Goal: Task Accomplishment & Management: Manage account settings

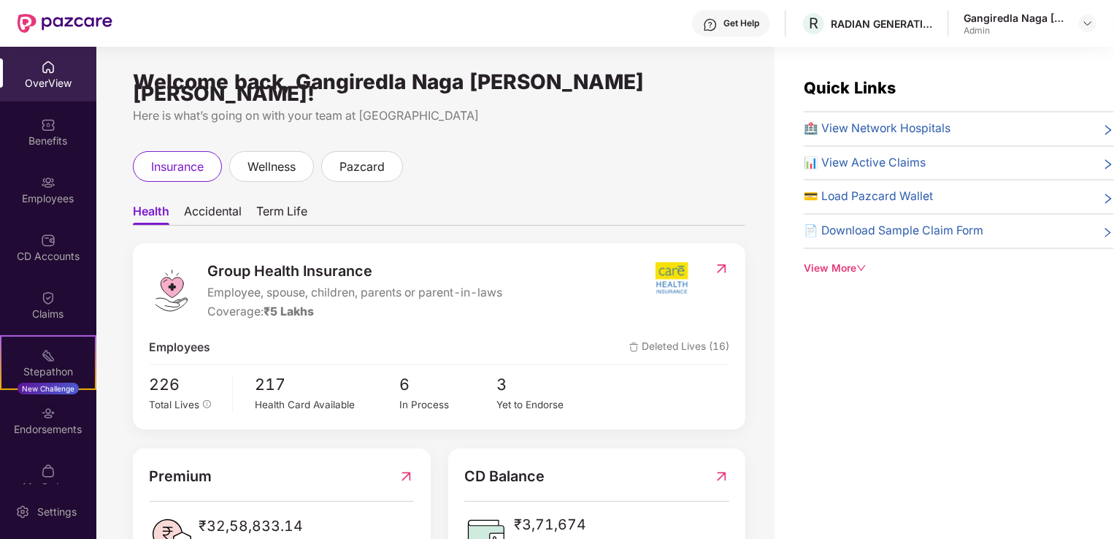
click at [32, 84] on div "OverView" at bounding box center [48, 83] width 96 height 15
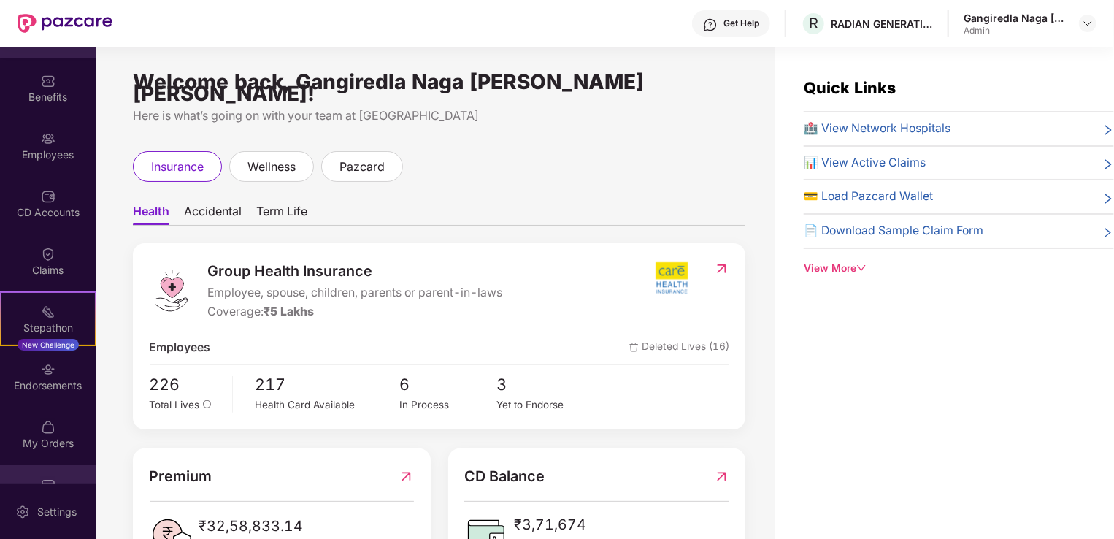
scroll to position [82, 0]
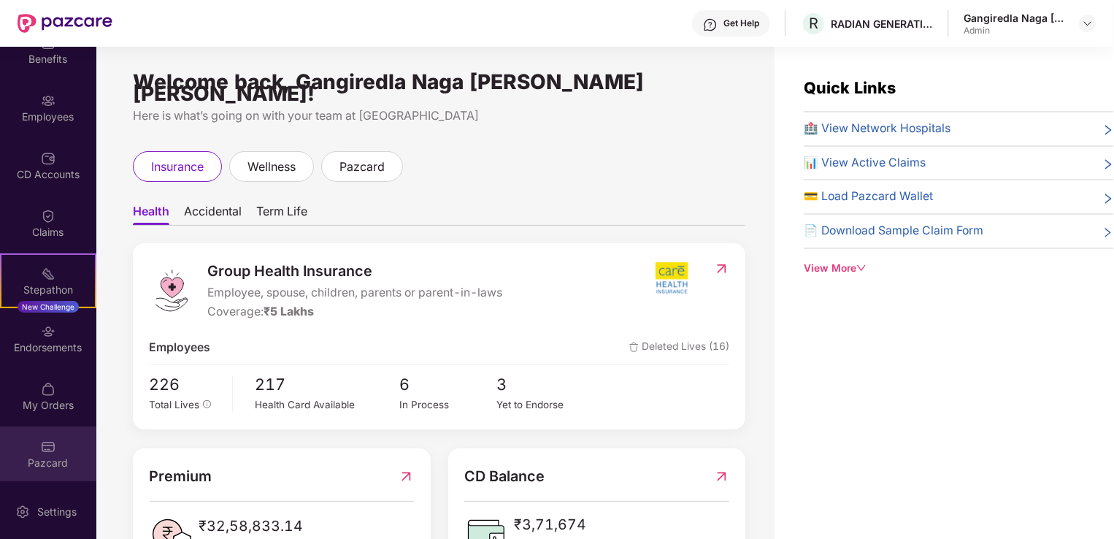
click at [41, 442] on img at bounding box center [48, 446] width 15 height 15
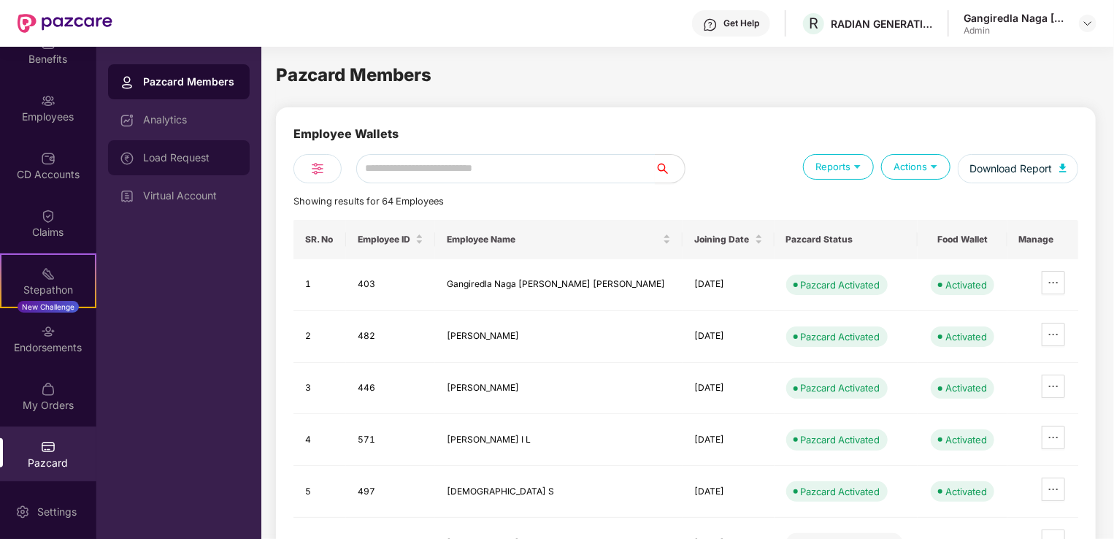
click at [199, 161] on div "Load Request" at bounding box center [190, 158] width 95 height 12
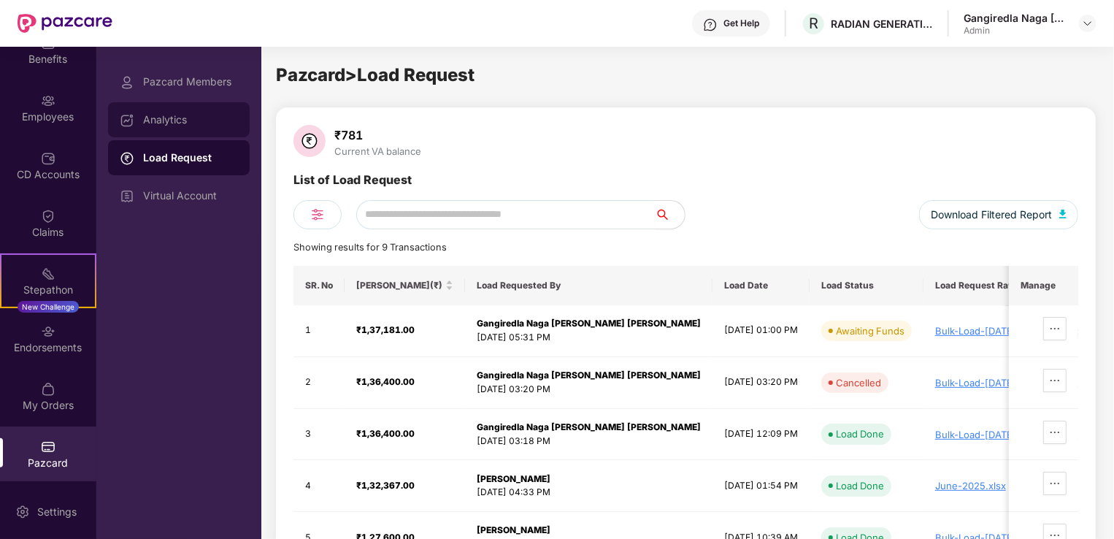
click at [176, 117] on div "Analytics" at bounding box center [190, 120] width 95 height 12
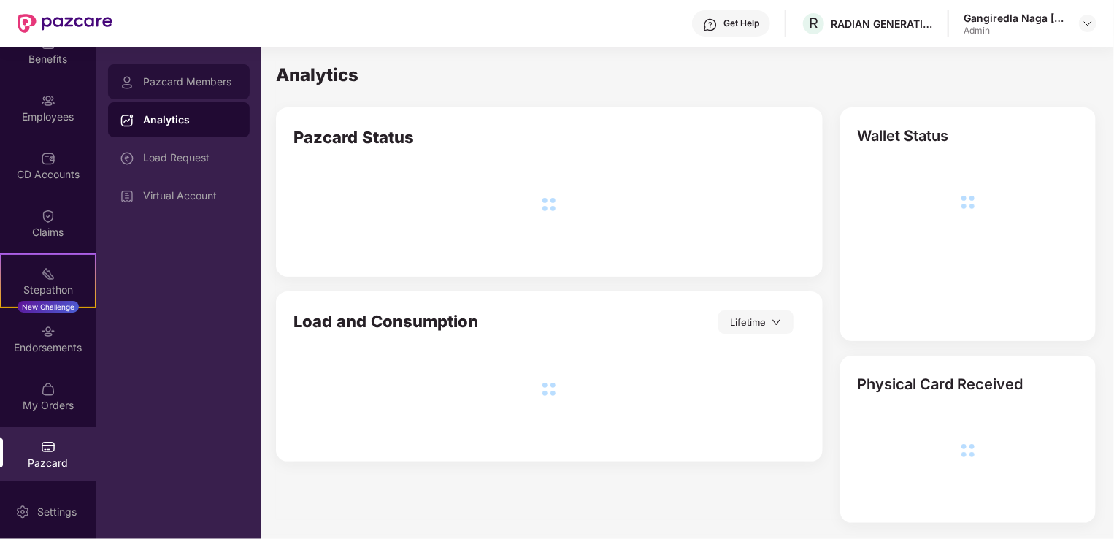
click at [193, 82] on div "Pazcard Members" at bounding box center [190, 82] width 95 height 12
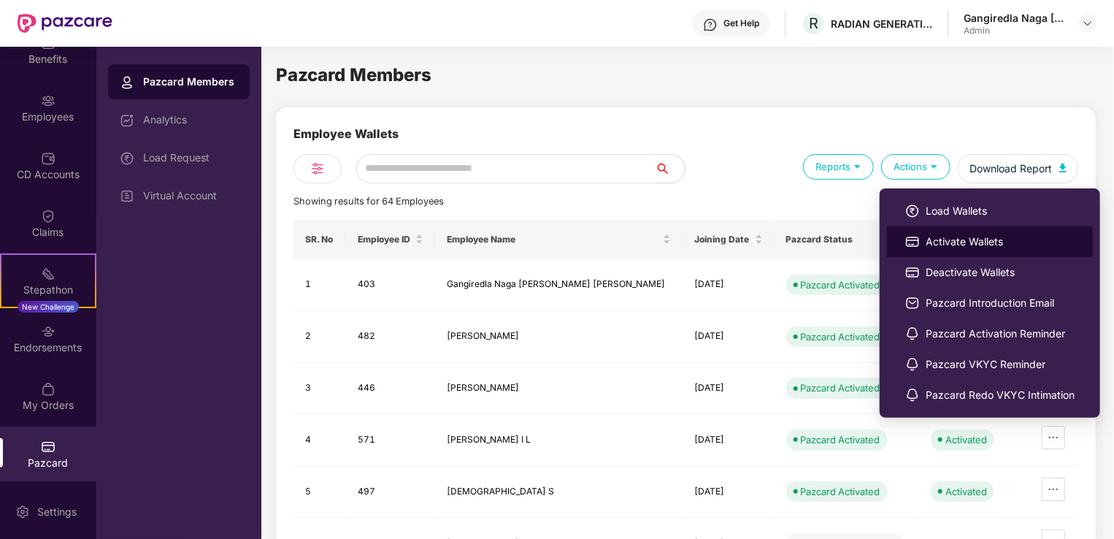
click at [929, 242] on span "Activate Wallets" at bounding box center [999, 242] width 149 height 16
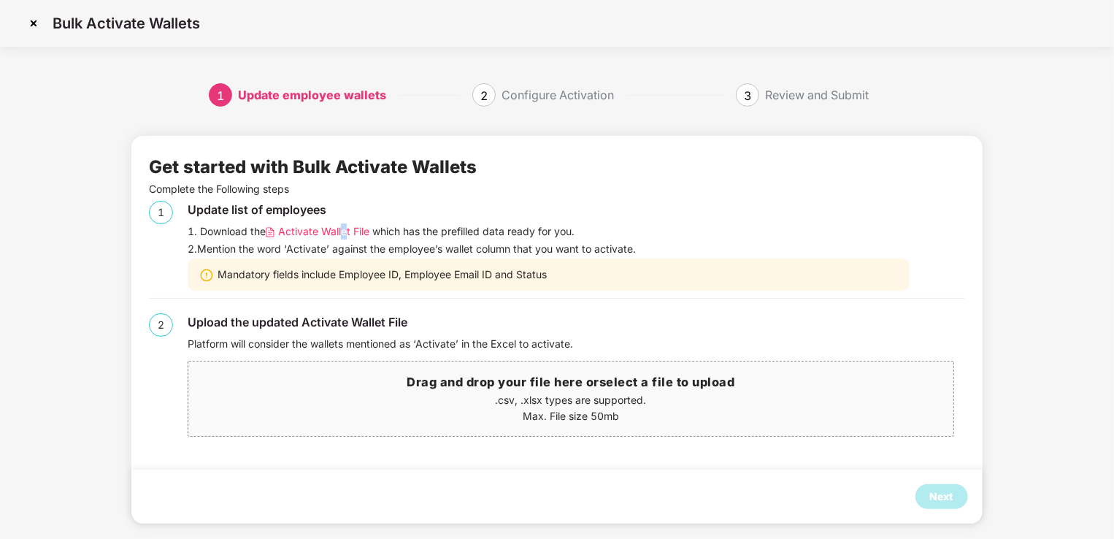
click at [346, 229] on span "Activate Wallet File" at bounding box center [323, 231] width 91 height 16
click at [582, 394] on p ".csv, .xlsx types are supported." at bounding box center [570, 400] width 764 height 16
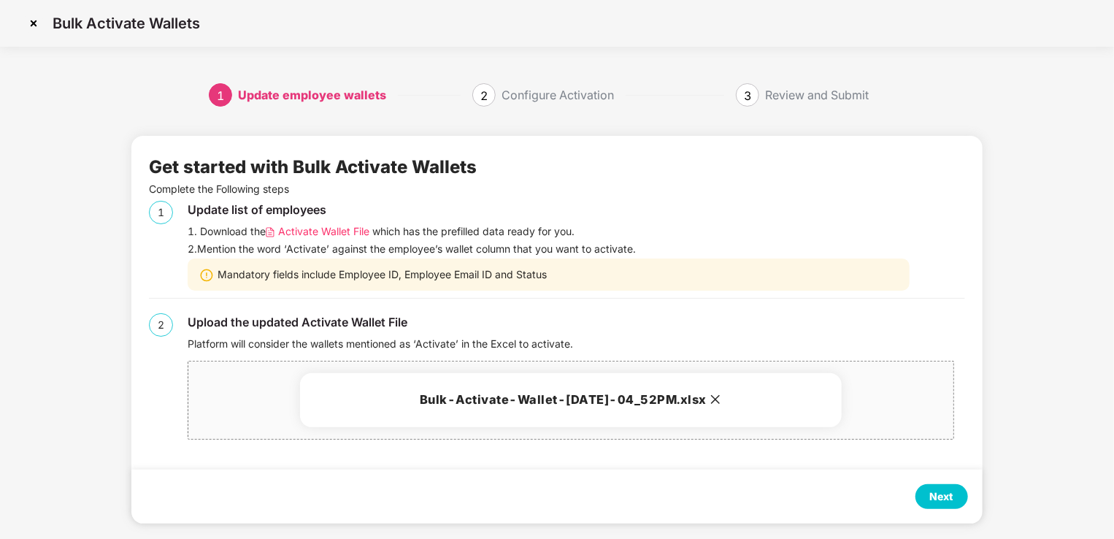
click at [929, 494] on div "Next" at bounding box center [941, 496] width 53 height 25
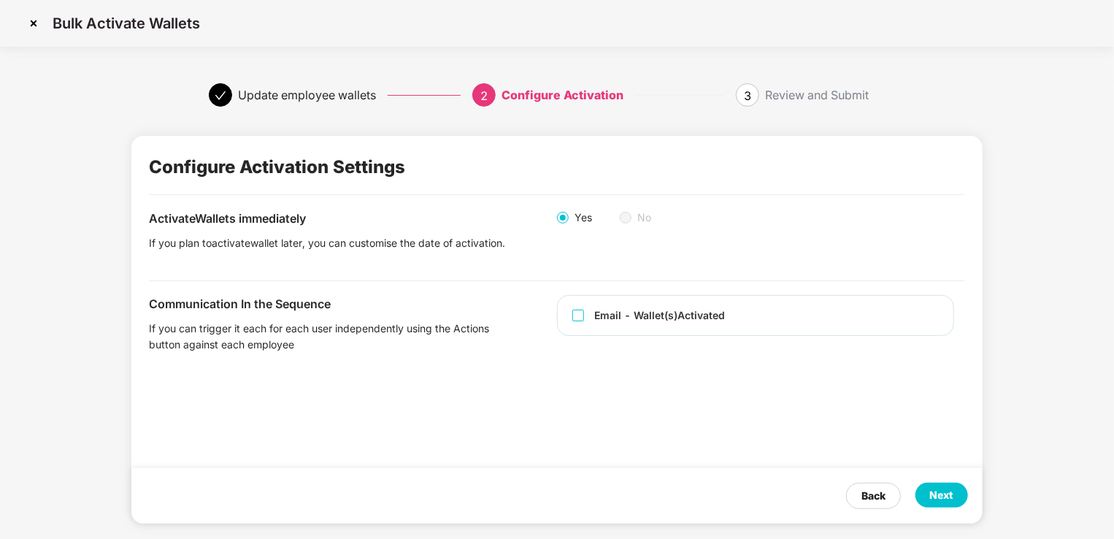
click at [920, 495] on div "Next" at bounding box center [941, 494] width 53 height 25
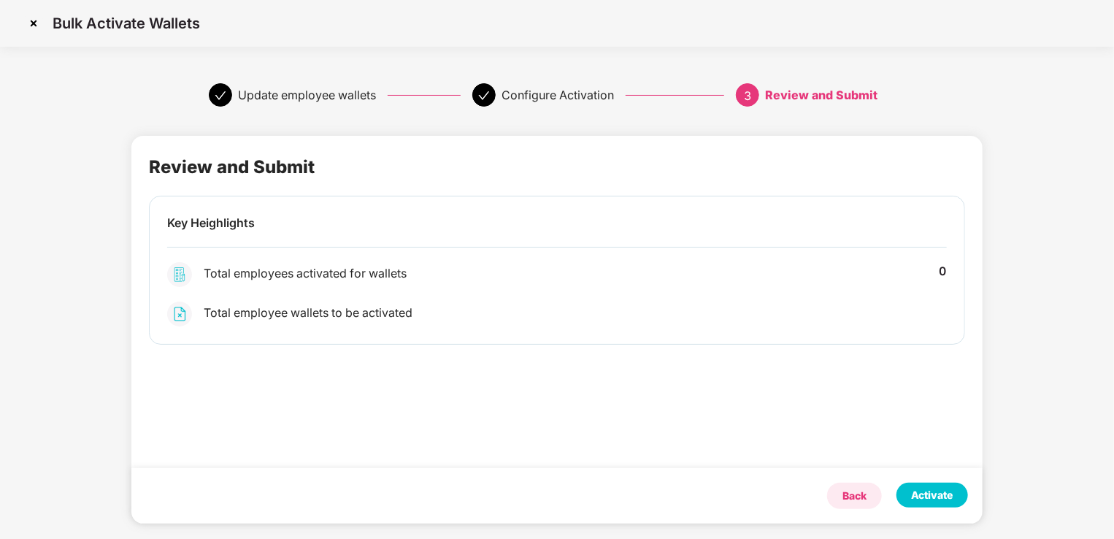
click at [845, 495] on div "Back" at bounding box center [854, 495] width 24 height 16
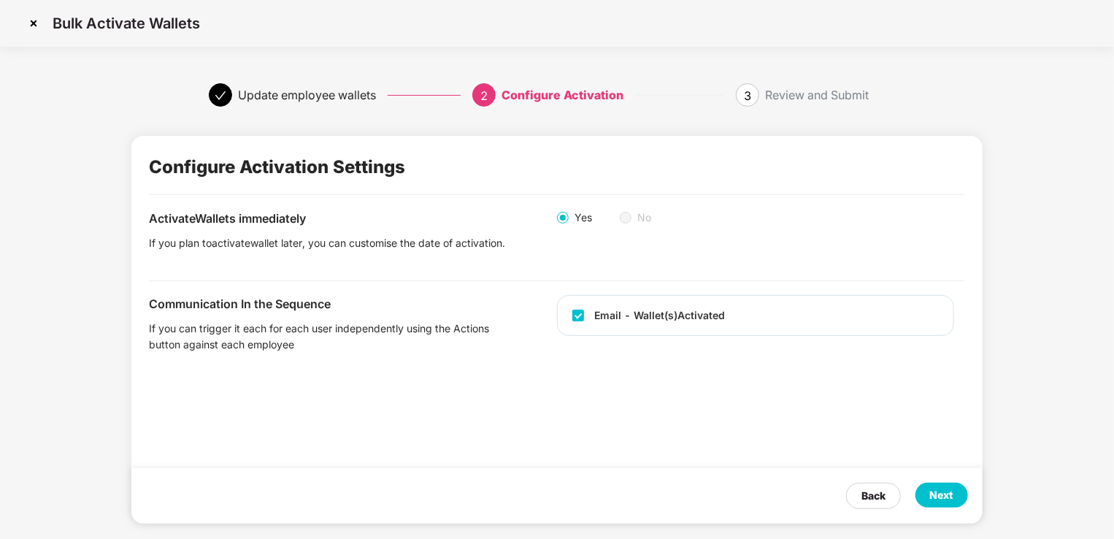
click at [929, 493] on div "Next" at bounding box center [941, 494] width 53 height 25
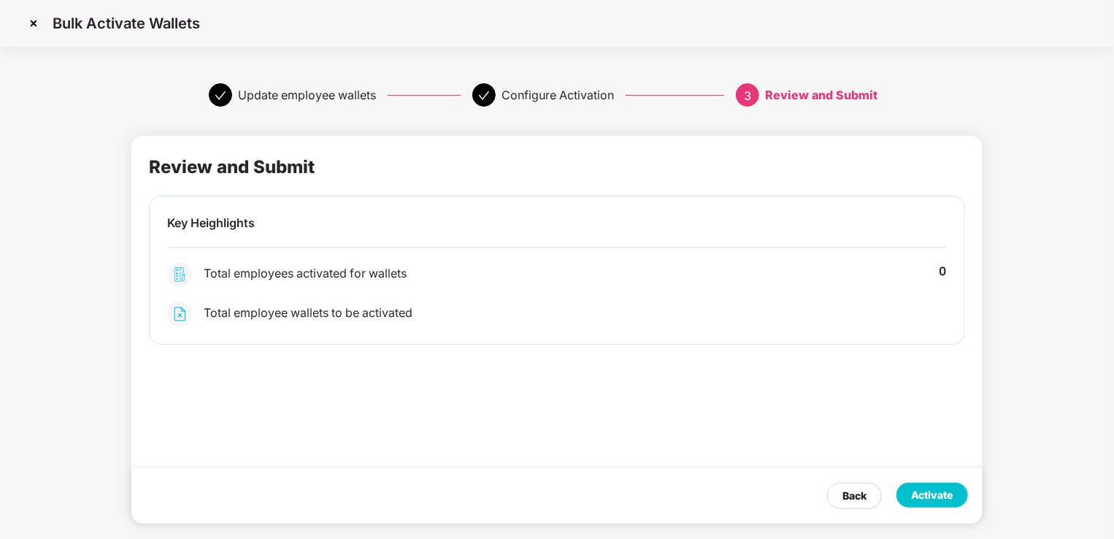
click at [35, 21] on img at bounding box center [33, 23] width 23 height 23
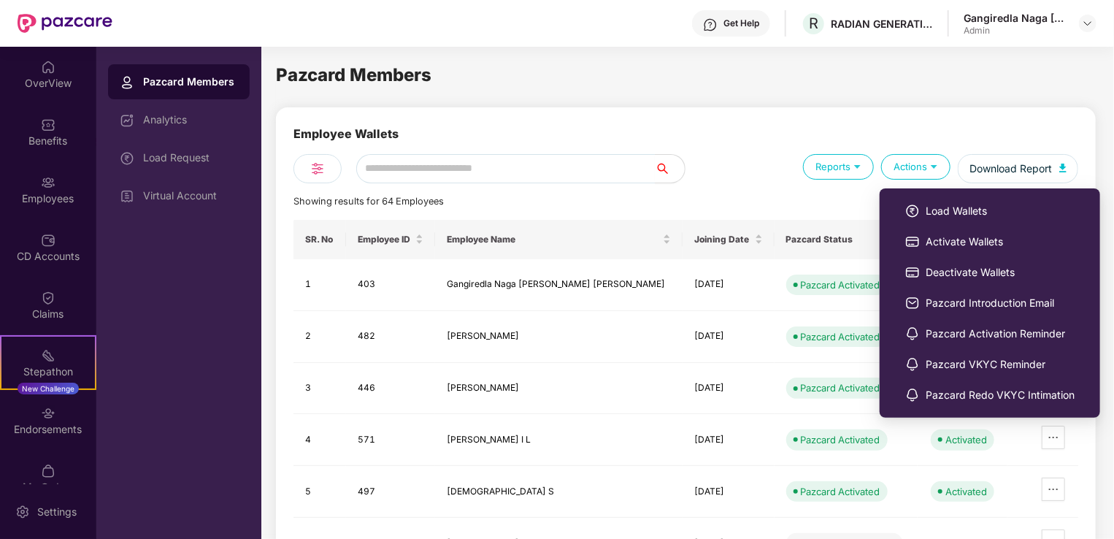
click at [902, 165] on div "Actions" at bounding box center [915, 167] width 69 height 26
click at [925, 231] on li "Activate Wallets" at bounding box center [990, 241] width 206 height 31
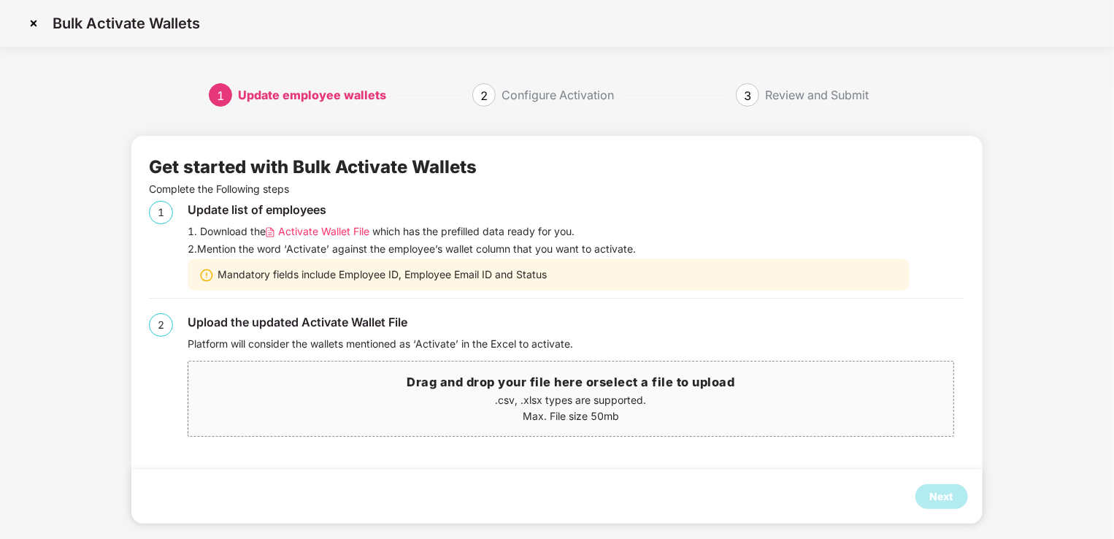
click at [325, 229] on span "Activate Wallet File" at bounding box center [323, 231] width 91 height 16
click at [536, 395] on p ".csv, .xlsx types are supported." at bounding box center [570, 400] width 764 height 16
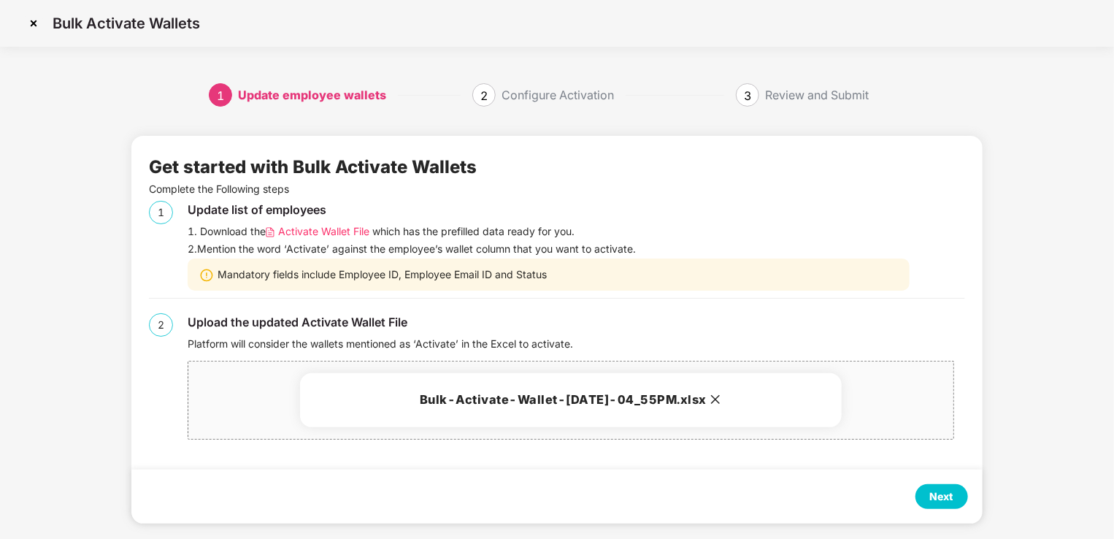
click at [947, 498] on div "Next" at bounding box center [941, 496] width 23 height 16
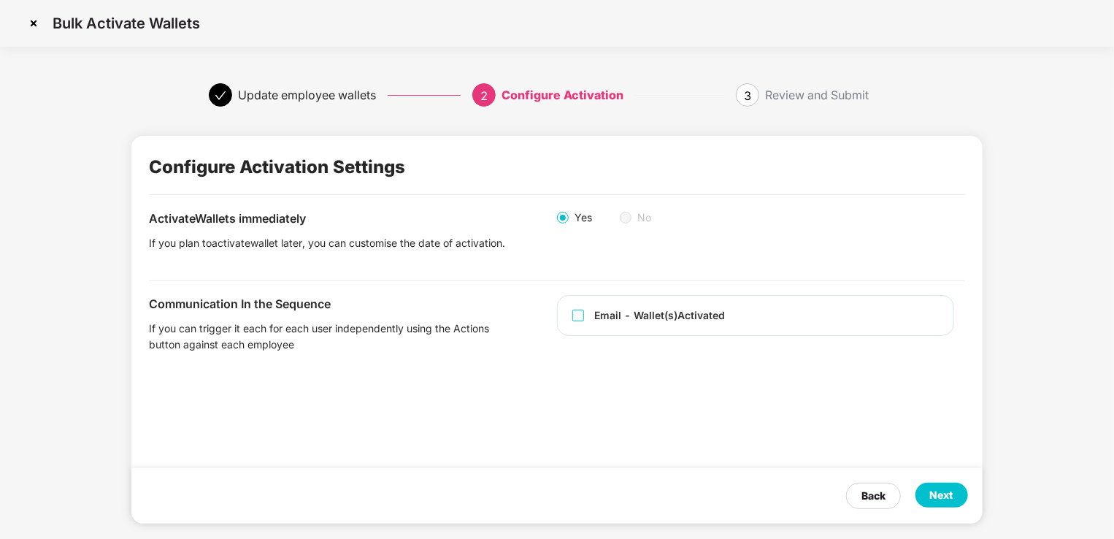
click at [938, 503] on div "Next" at bounding box center [941, 495] width 23 height 16
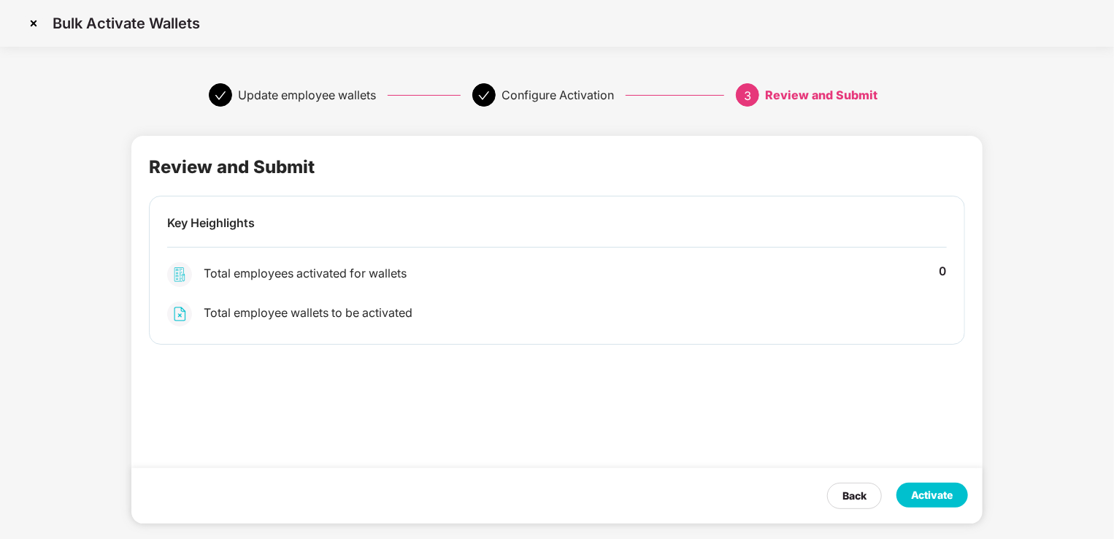
click at [934, 490] on div "Activate" at bounding box center [932, 495] width 42 height 16
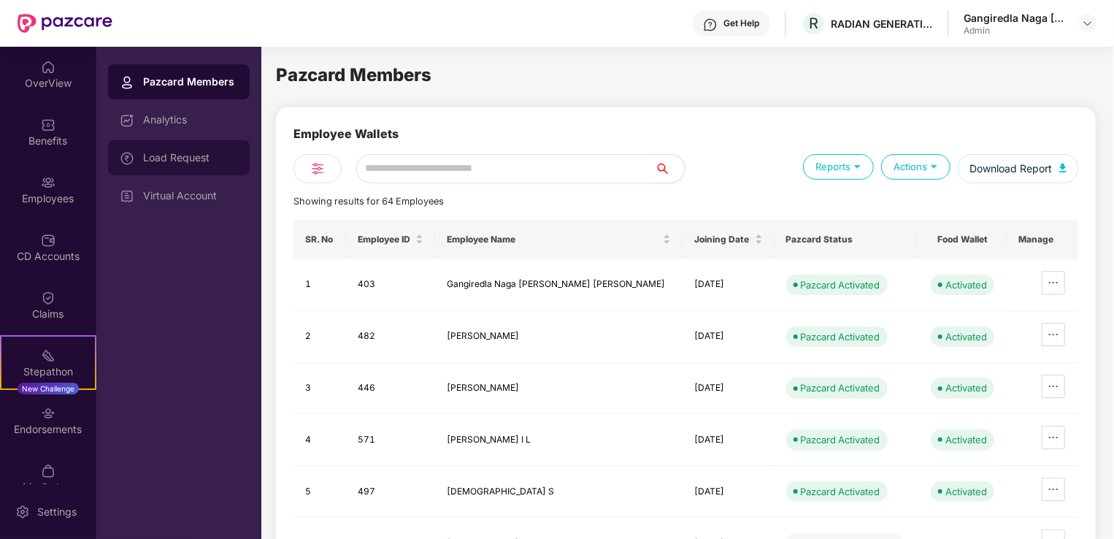
click at [198, 161] on div "Load Request" at bounding box center [190, 158] width 95 height 12
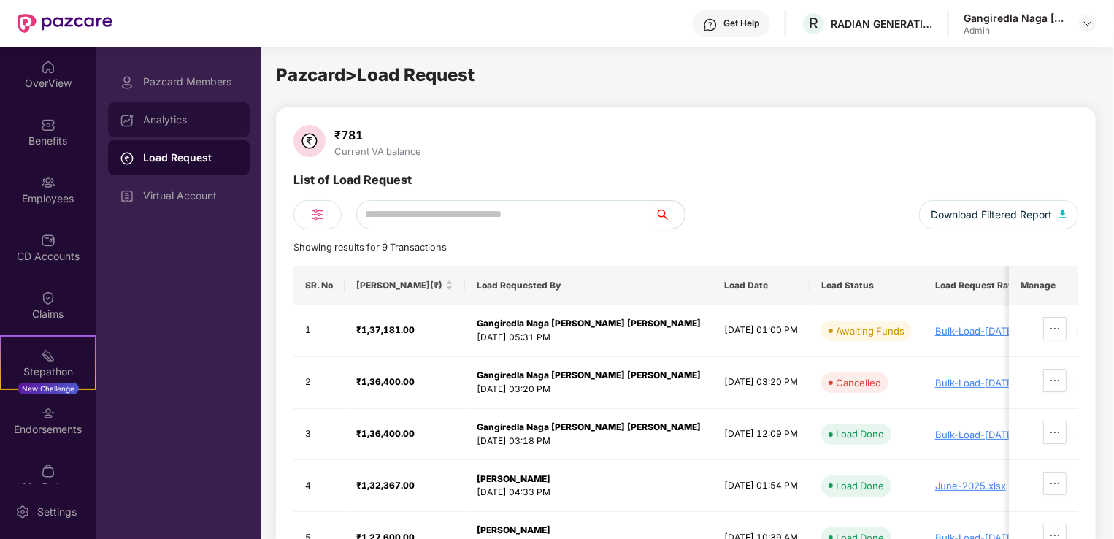
click at [161, 123] on div "Analytics" at bounding box center [190, 120] width 95 height 12
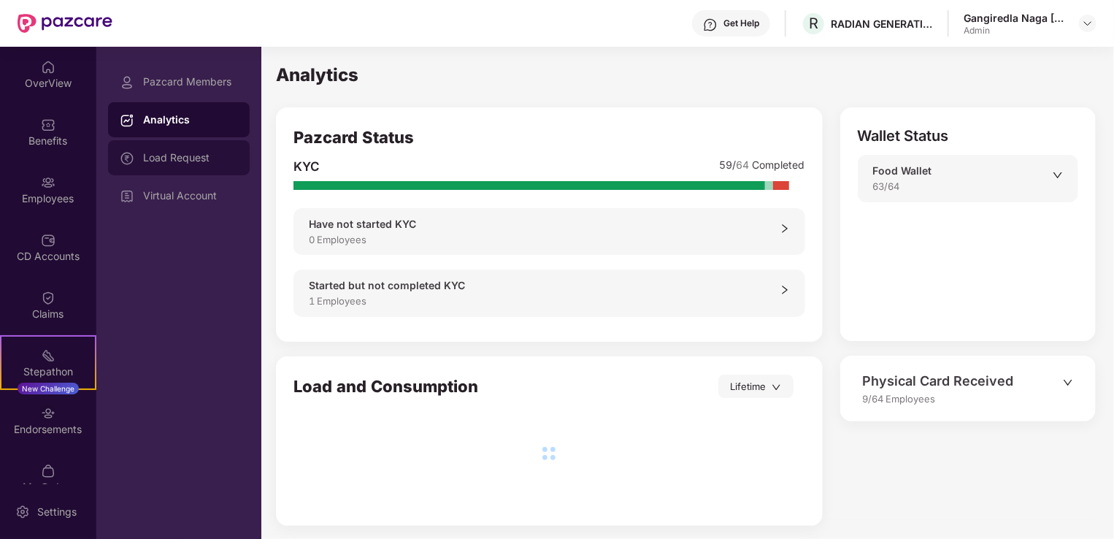
click at [199, 166] on div "Load Request" at bounding box center [179, 157] width 142 height 35
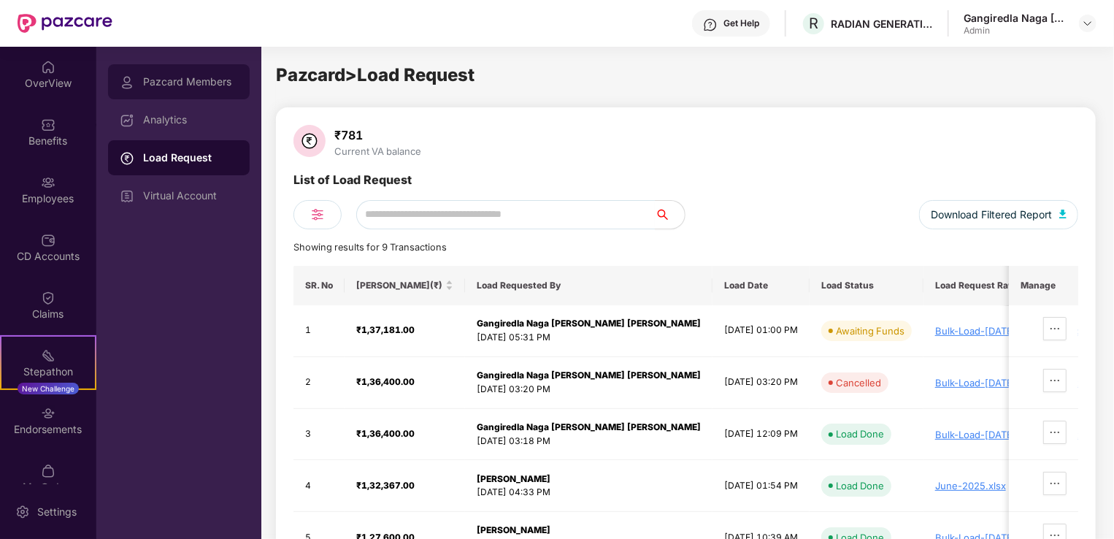
click at [205, 82] on div "Pazcard Members" at bounding box center [190, 82] width 95 height 12
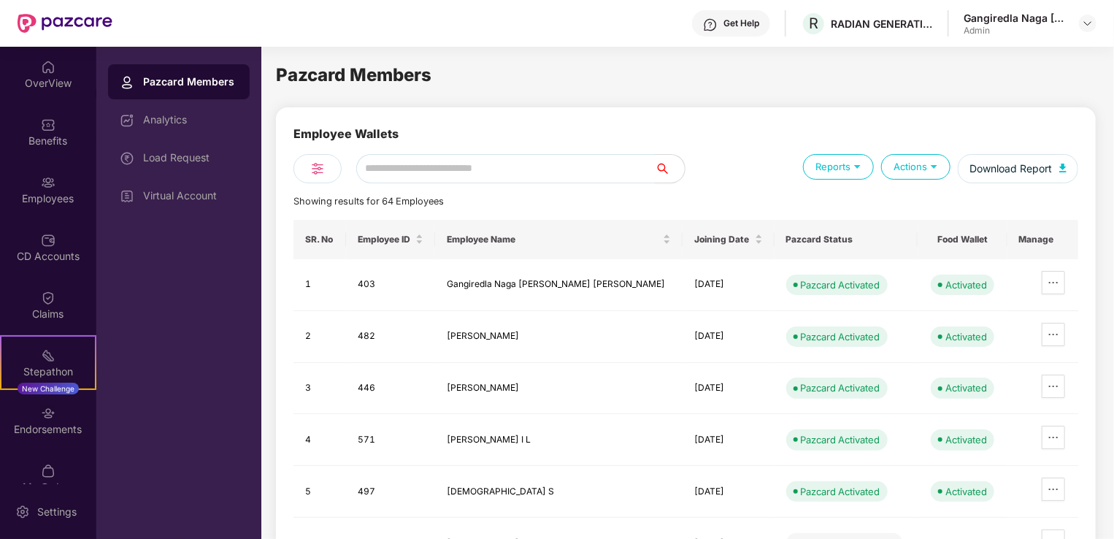
click at [910, 166] on div "Actions" at bounding box center [915, 167] width 69 height 26
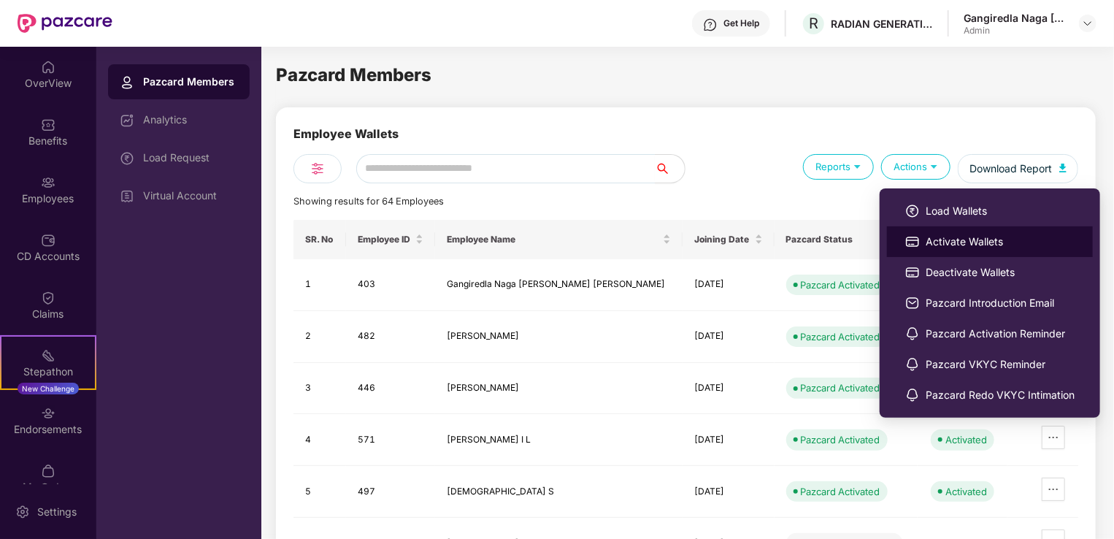
click at [946, 240] on span "Activate Wallets" at bounding box center [999, 242] width 149 height 16
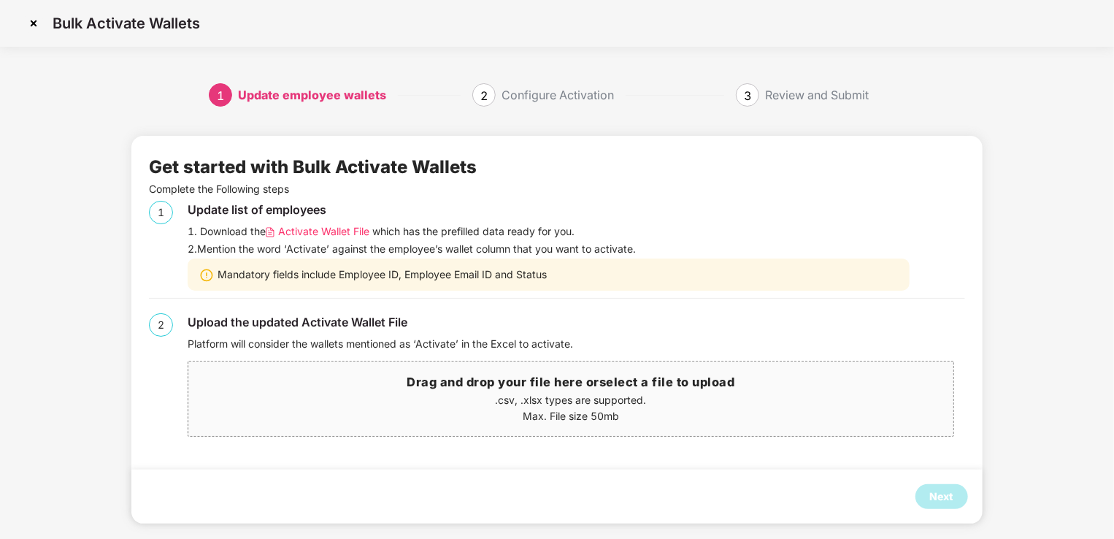
click at [336, 231] on span "Activate Wallet File" at bounding box center [323, 231] width 91 height 16
click at [33, 22] on img at bounding box center [33, 23] width 23 height 23
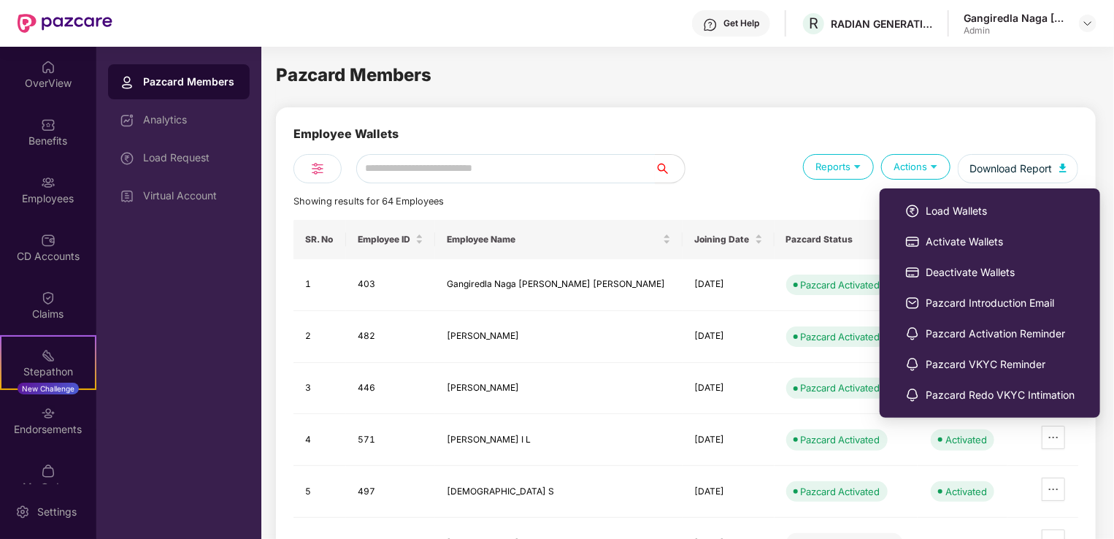
click at [912, 162] on div "Actions" at bounding box center [915, 167] width 69 height 26
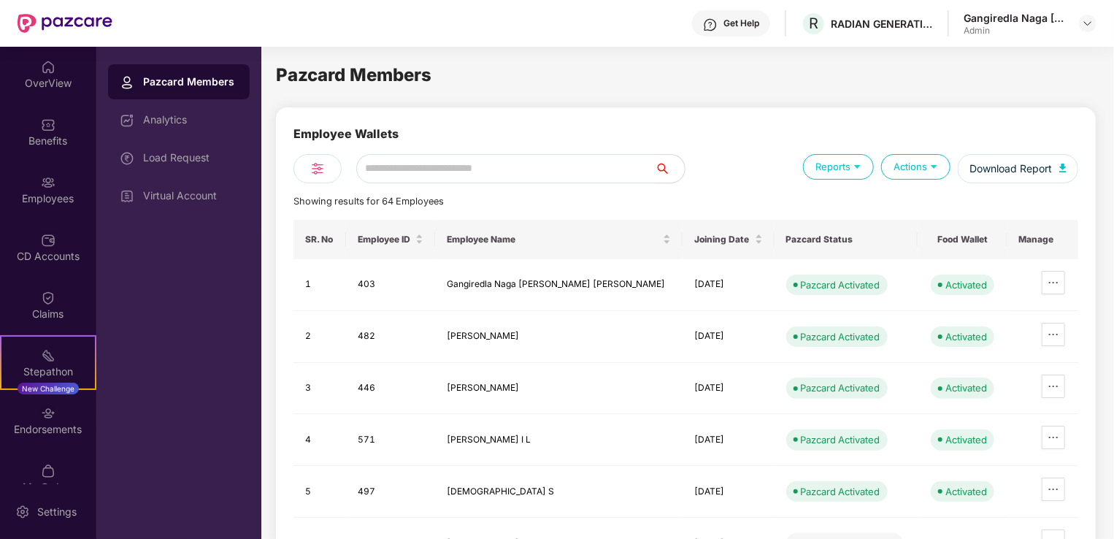
click at [913, 162] on div "Actions" at bounding box center [915, 167] width 69 height 26
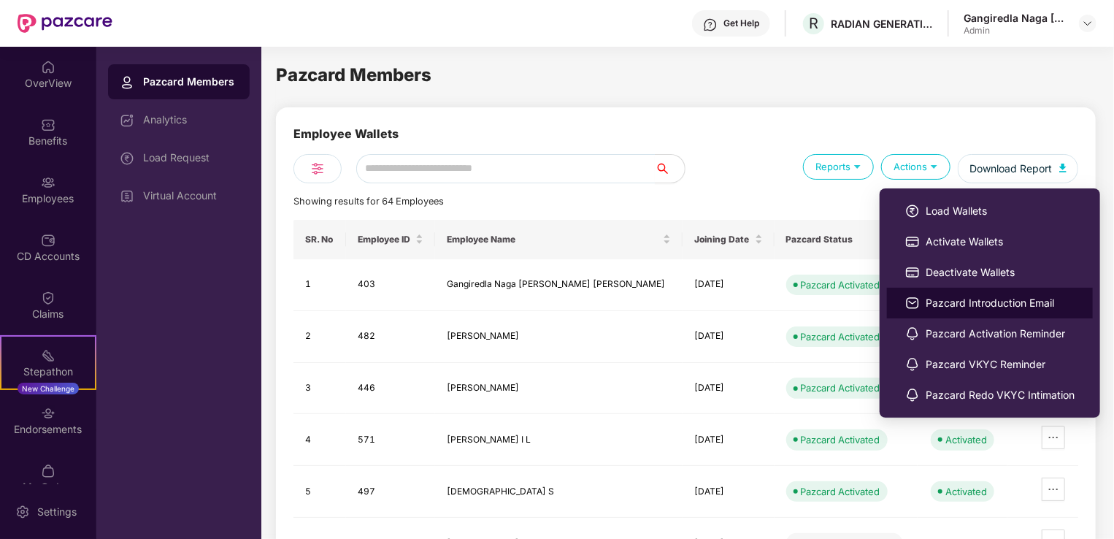
click at [978, 305] on span "Pazcard Introduction Email" at bounding box center [999, 303] width 149 height 16
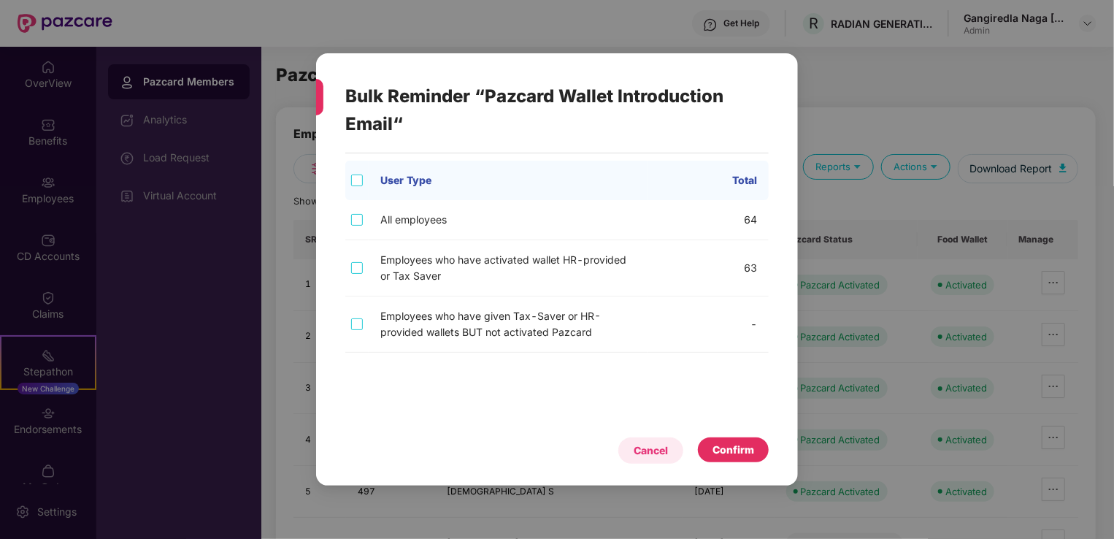
click at [655, 448] on div "Cancel" at bounding box center [650, 450] width 34 height 16
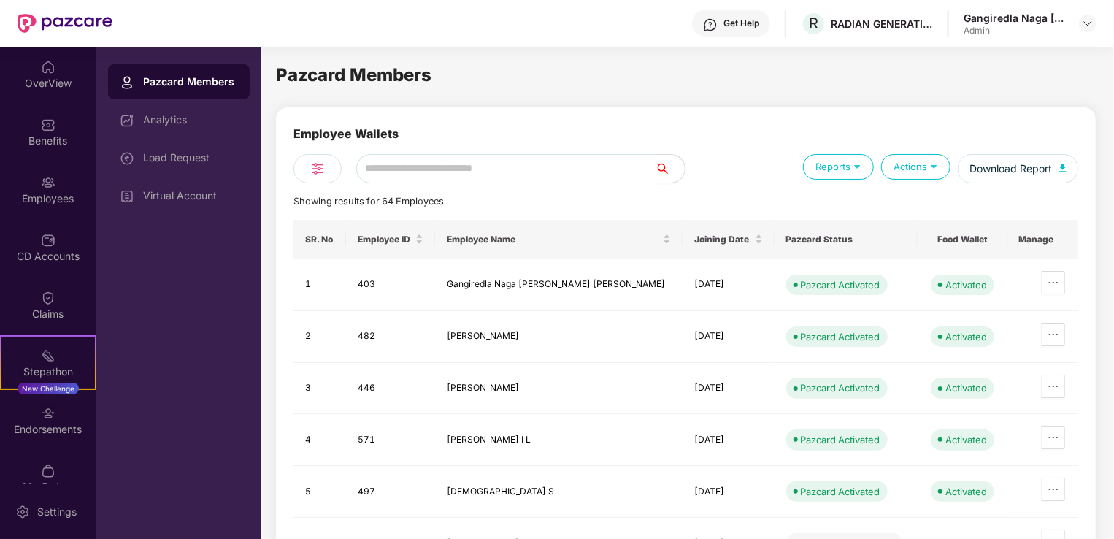
click at [908, 166] on div "Actions" at bounding box center [915, 167] width 69 height 26
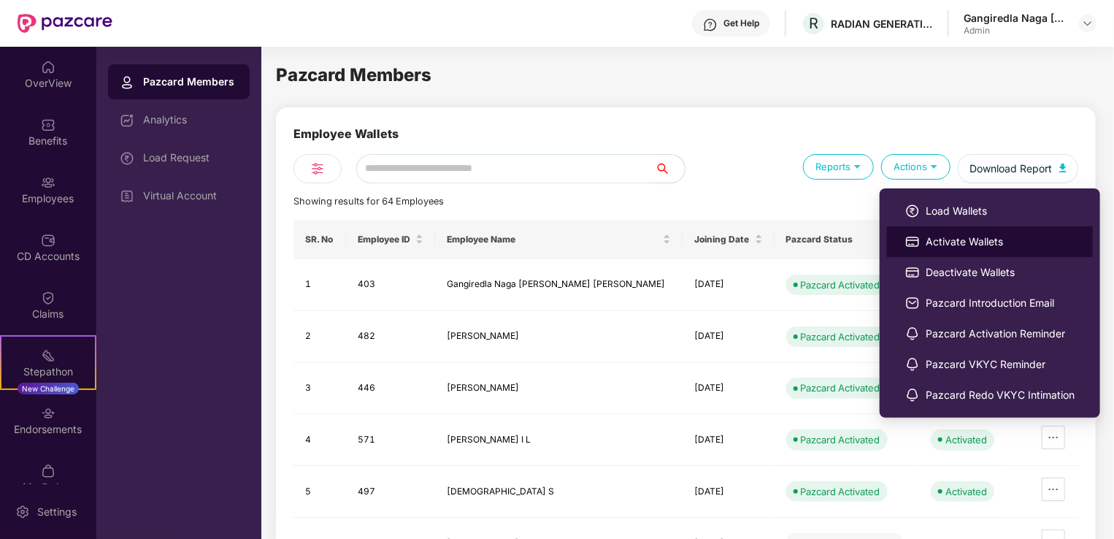
click at [930, 239] on span "Activate Wallets" at bounding box center [999, 242] width 149 height 16
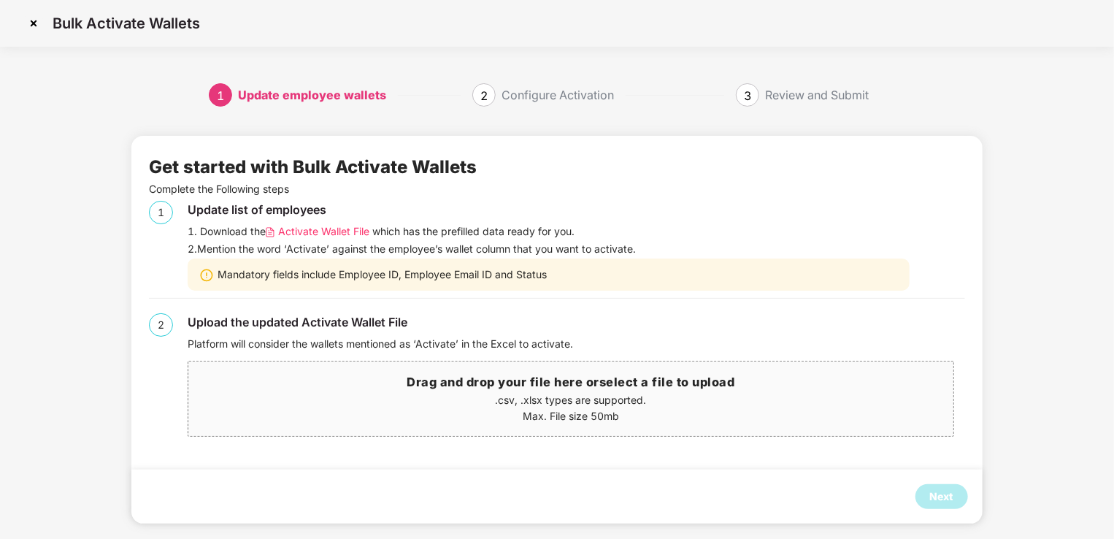
click at [482, 390] on h3 "Drag and drop your file here or select a file to upload" at bounding box center [570, 382] width 764 height 19
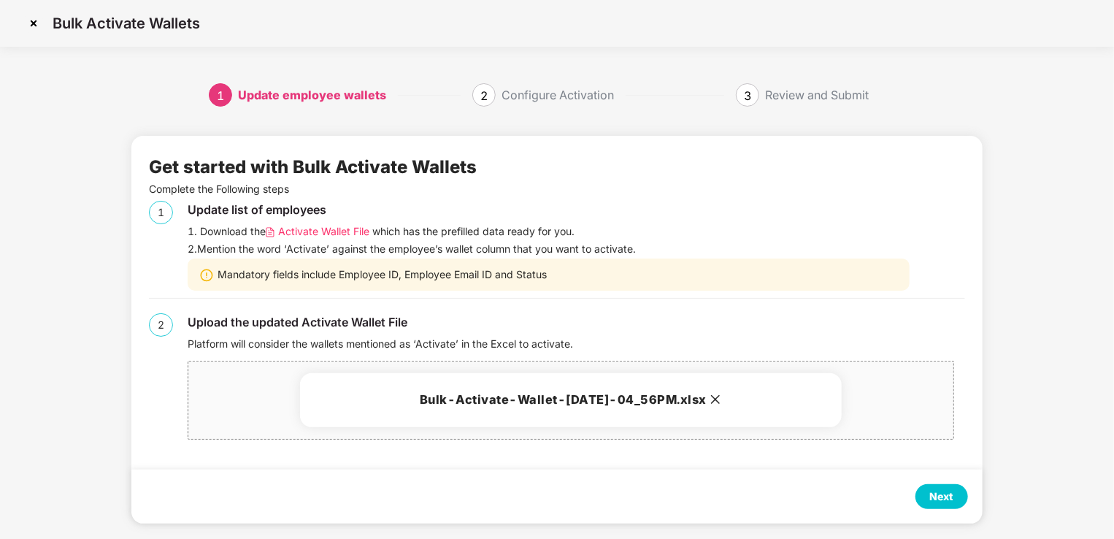
click at [937, 495] on div "Next" at bounding box center [941, 496] width 23 height 16
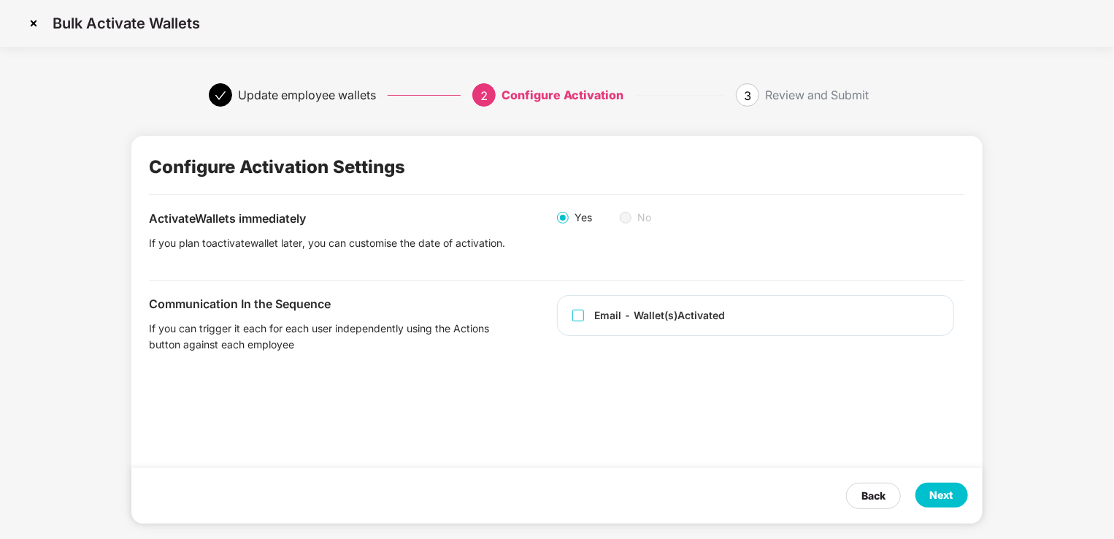
click at [938, 494] on div "Next" at bounding box center [941, 495] width 23 height 16
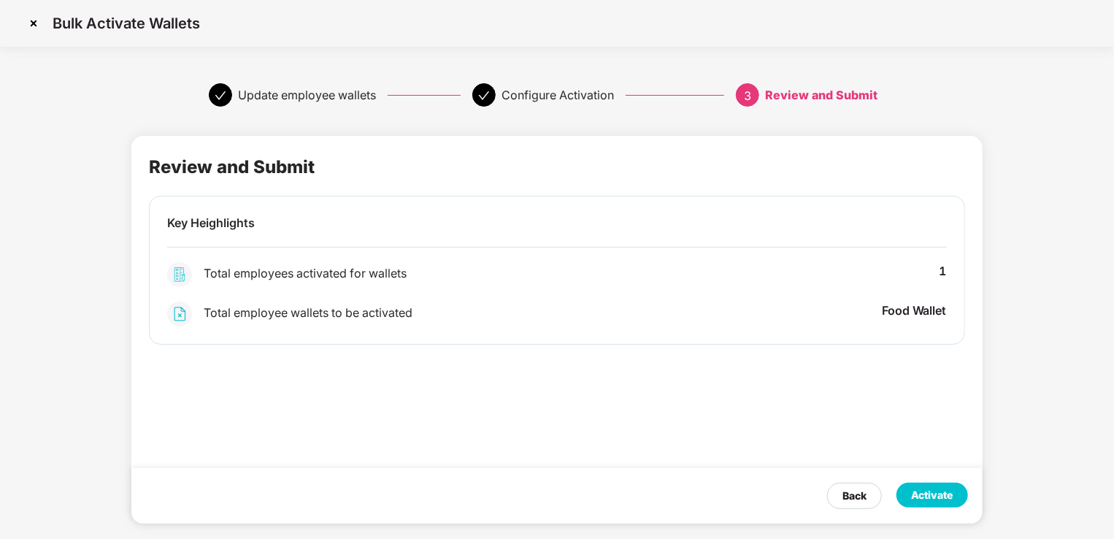
click at [928, 492] on div "Activate" at bounding box center [932, 495] width 42 height 16
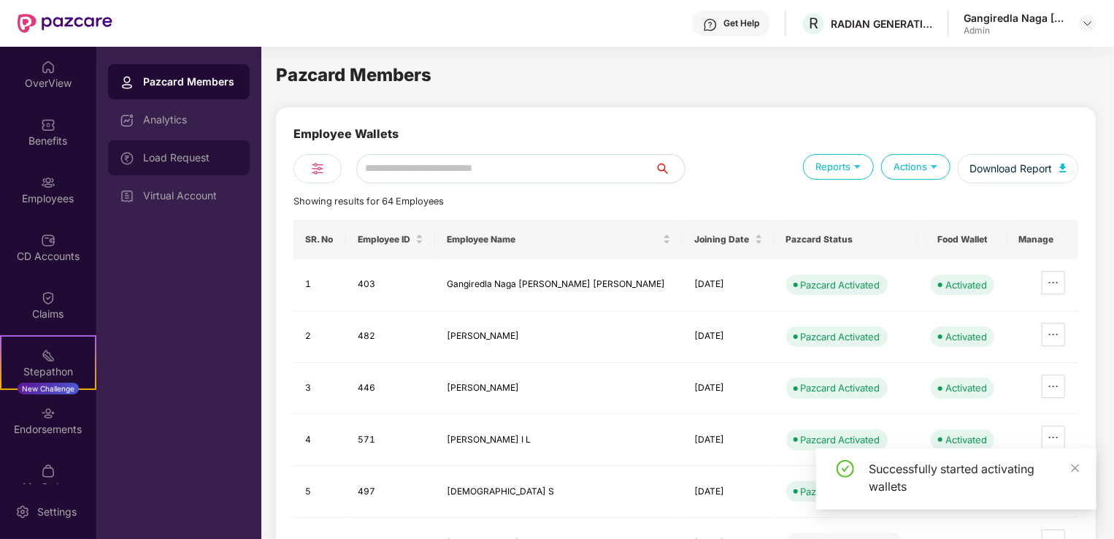
click at [169, 150] on div "Load Request" at bounding box center [179, 157] width 142 height 35
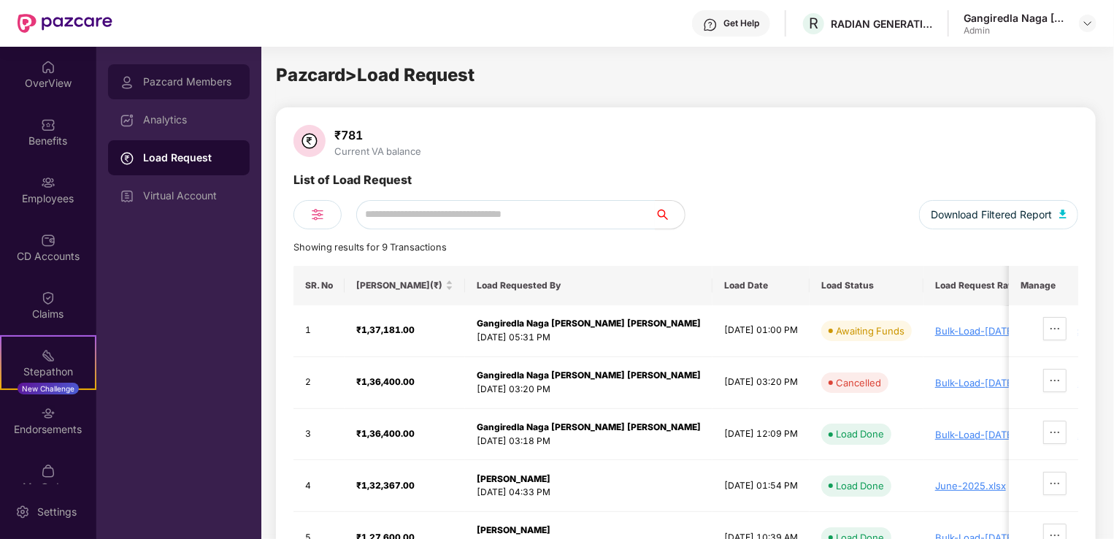
click at [191, 85] on div "Pazcard Members" at bounding box center [190, 82] width 95 height 12
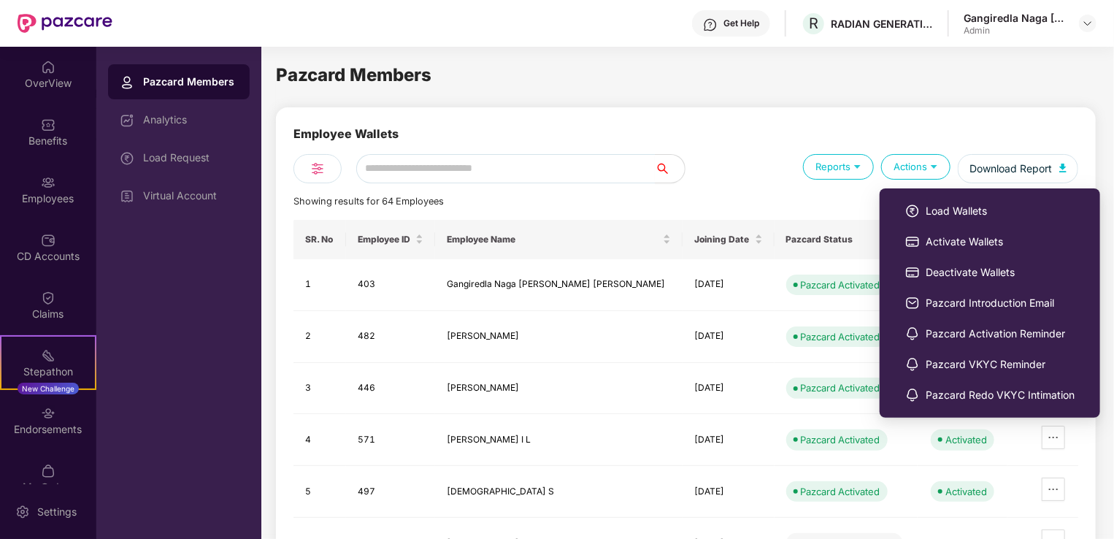
click at [925, 166] on div "Actions" at bounding box center [915, 167] width 69 height 26
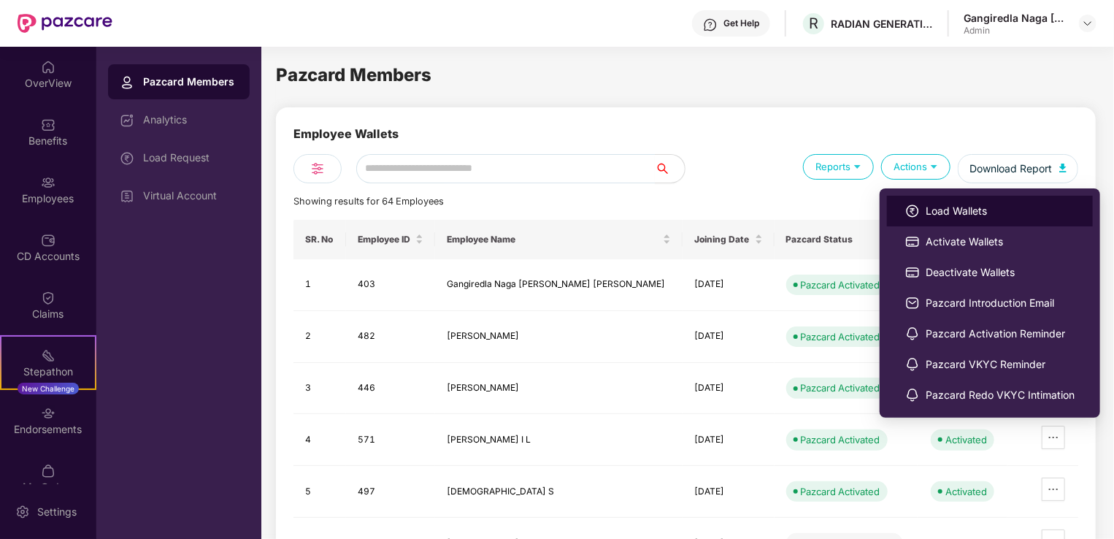
click at [939, 212] on span "Load Wallets" at bounding box center [999, 211] width 149 height 16
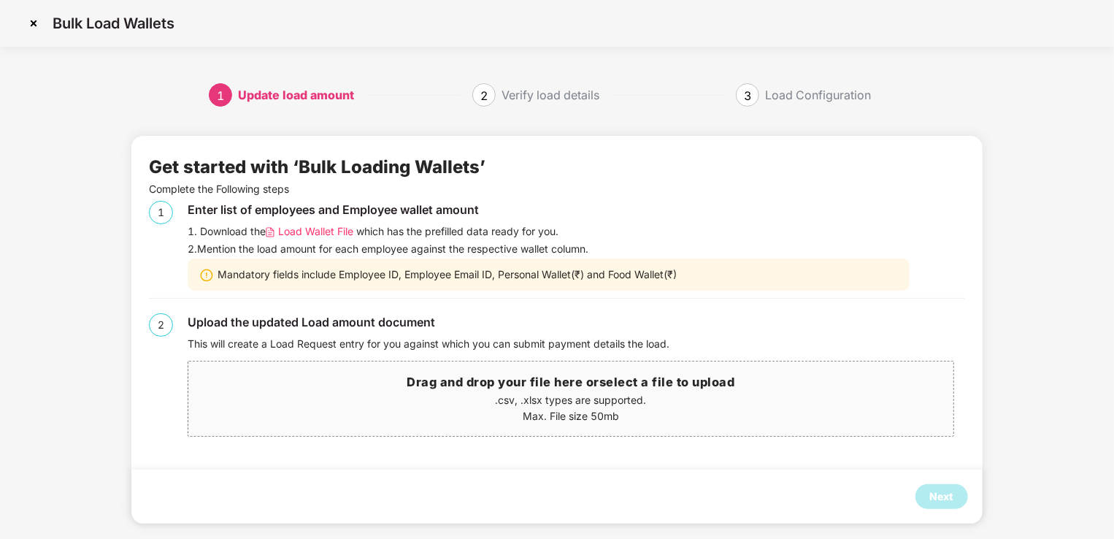
click at [315, 230] on span "Load Wallet File" at bounding box center [315, 231] width 75 height 16
click at [31, 24] on img at bounding box center [33, 23] width 23 height 23
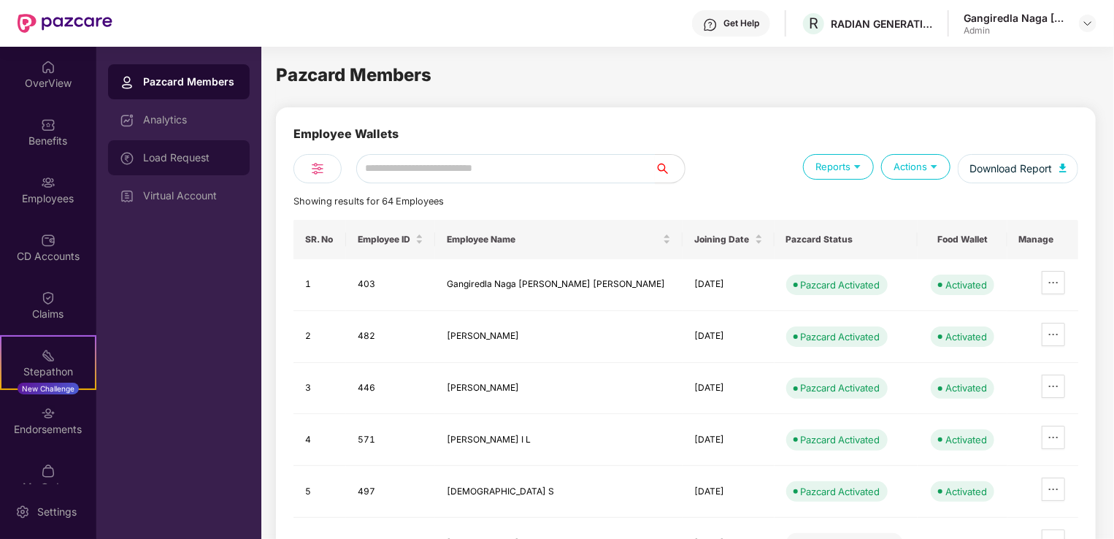
click at [163, 173] on div "Load Request" at bounding box center [179, 157] width 142 height 35
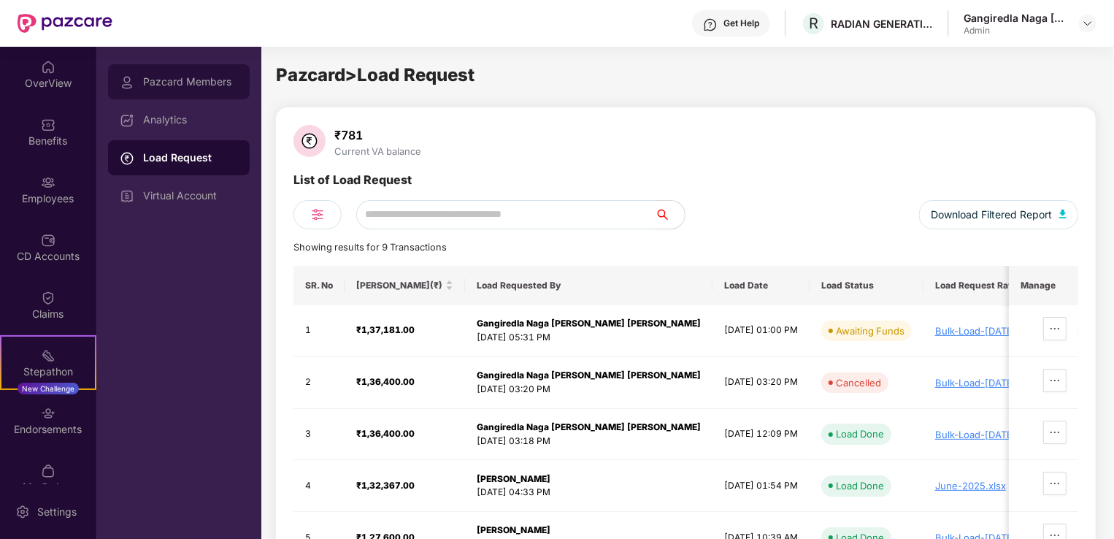
click at [188, 89] on div "Pazcard Members" at bounding box center [179, 81] width 142 height 35
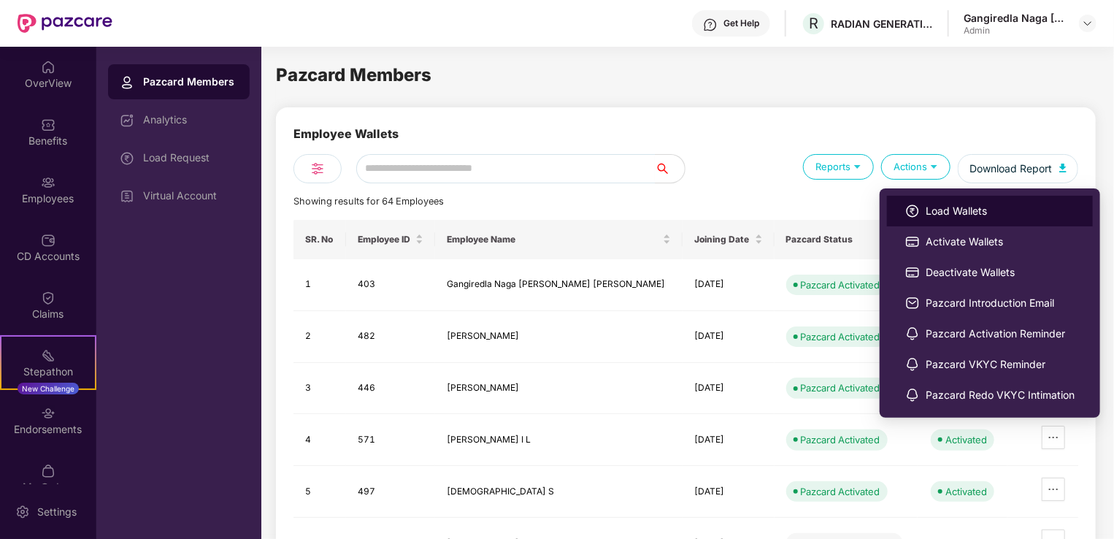
click at [925, 218] on span "Load Wallets" at bounding box center [999, 211] width 149 height 16
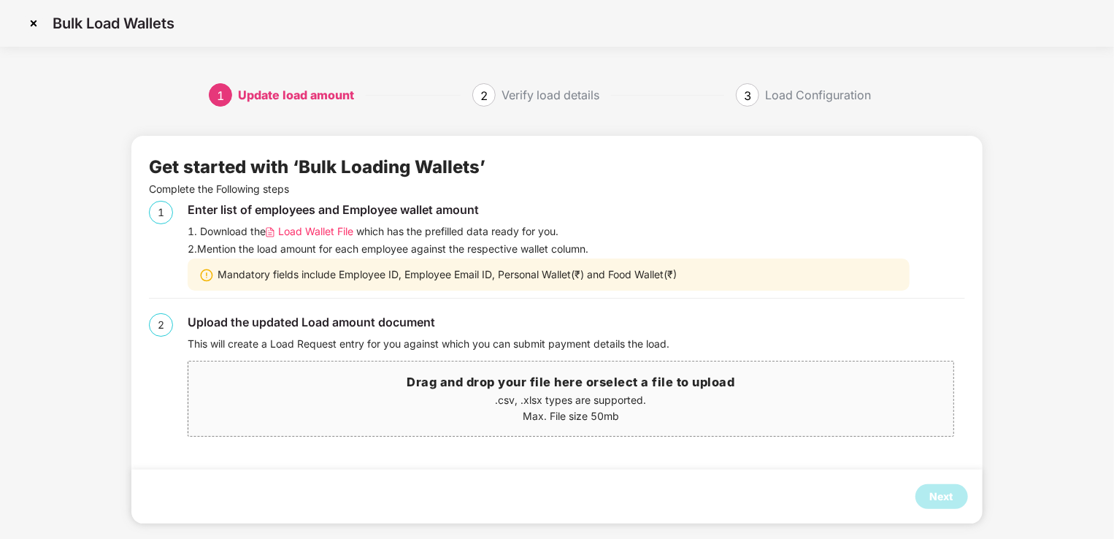
click at [306, 233] on span "Load Wallet File" at bounding box center [315, 231] width 75 height 16
click at [35, 26] on img at bounding box center [33, 23] width 23 height 23
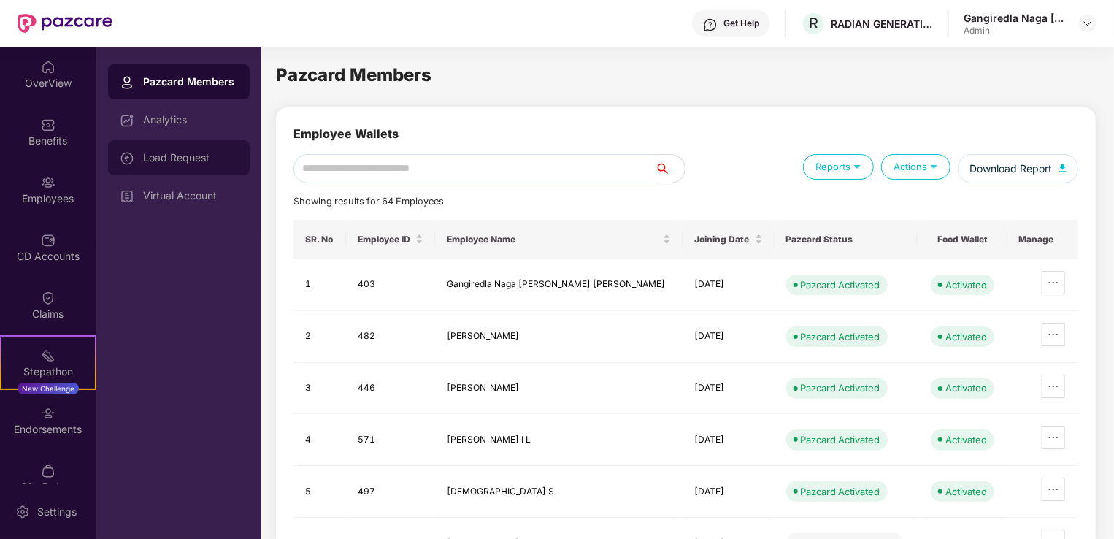
click at [190, 155] on div "Load Request" at bounding box center [190, 158] width 95 height 12
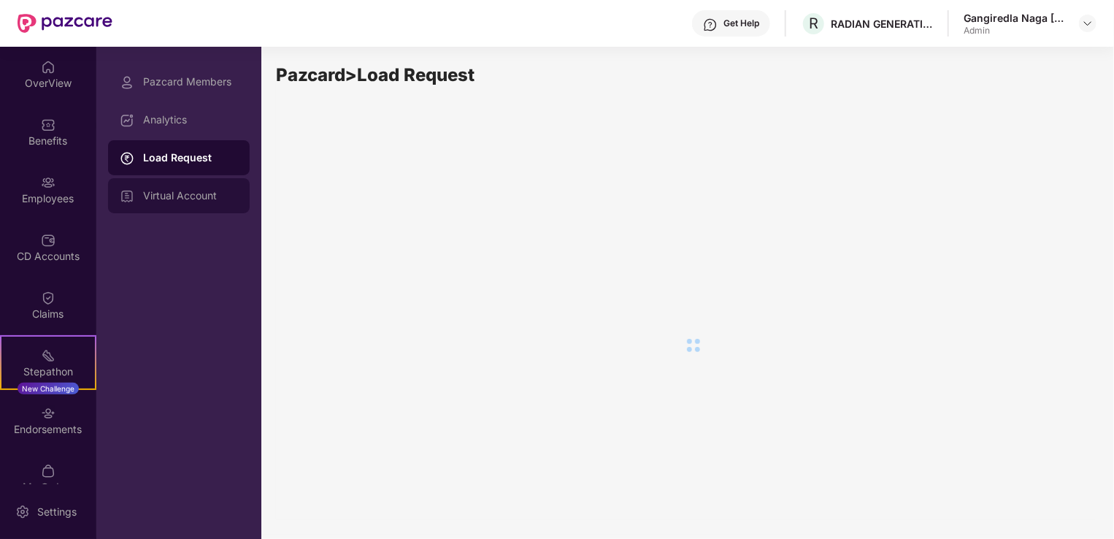
click at [204, 191] on div "Virtual Account" at bounding box center [190, 196] width 95 height 12
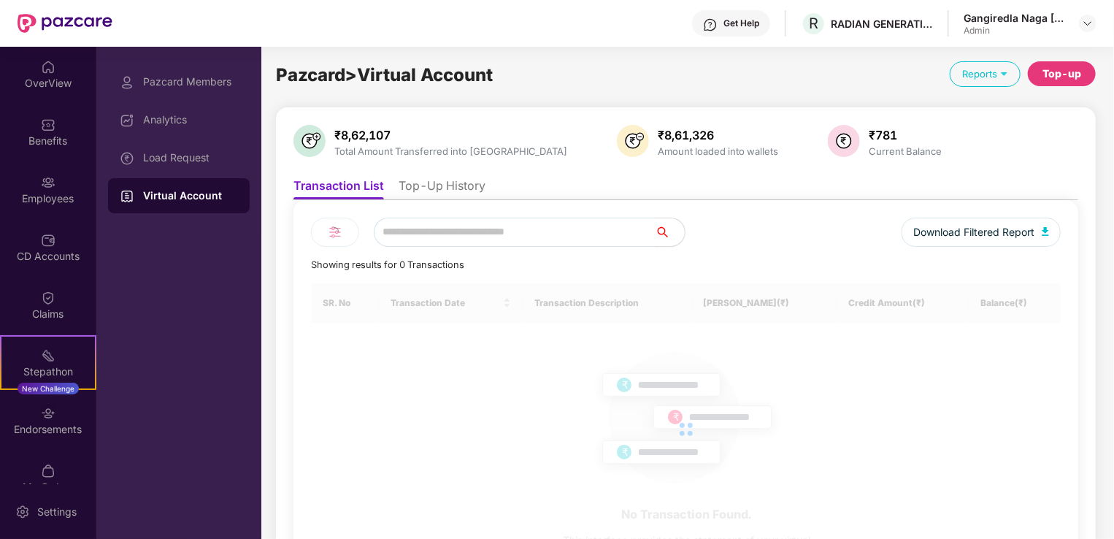
click at [193, 111] on div "Analytics" at bounding box center [179, 119] width 142 height 35
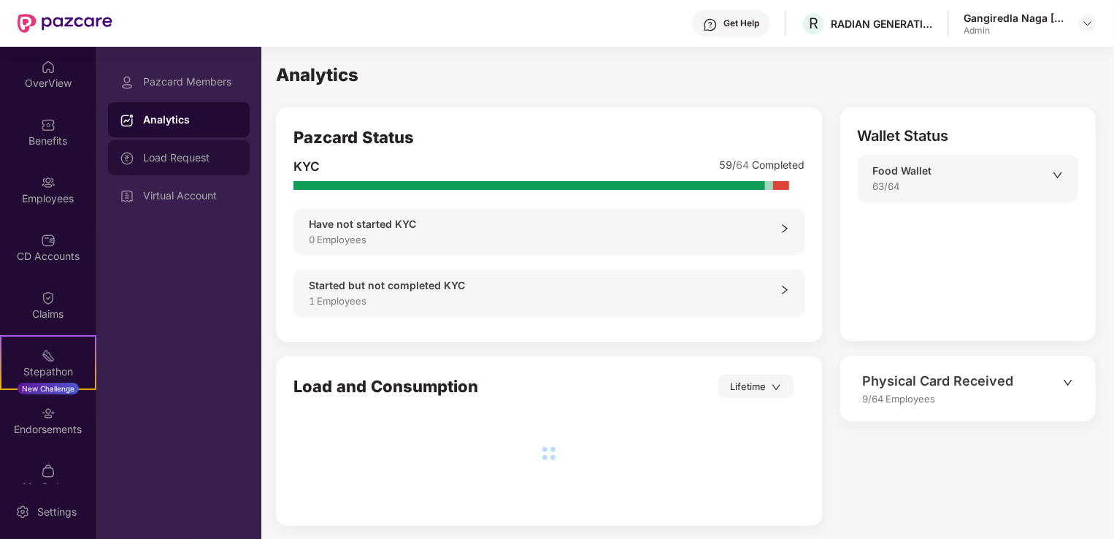
click at [192, 153] on div "Load Request" at bounding box center [190, 158] width 95 height 12
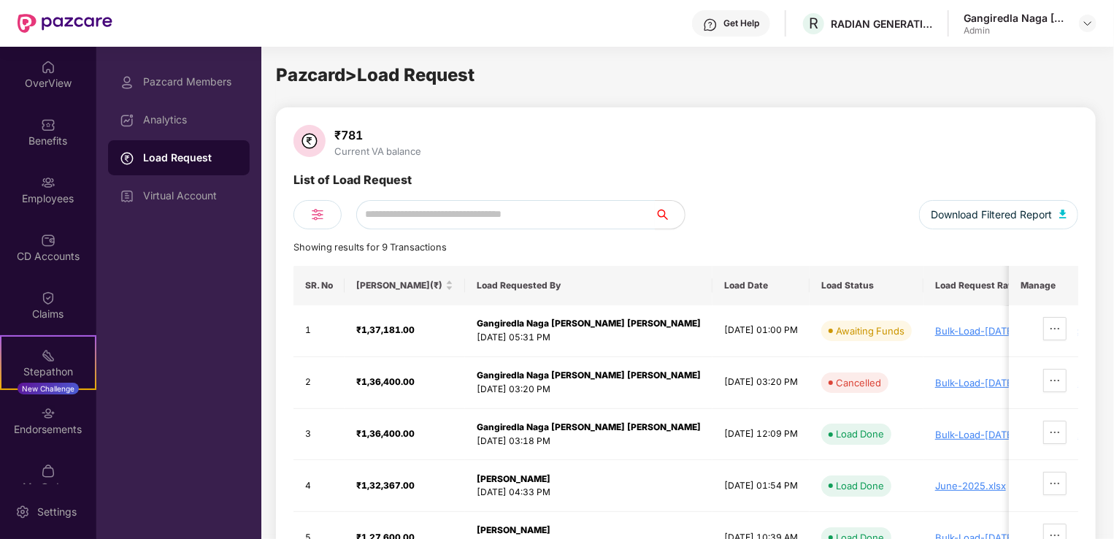
click at [310, 140] on img at bounding box center [309, 141] width 32 height 32
click at [207, 91] on div "Pazcard Members" at bounding box center [179, 81] width 142 height 35
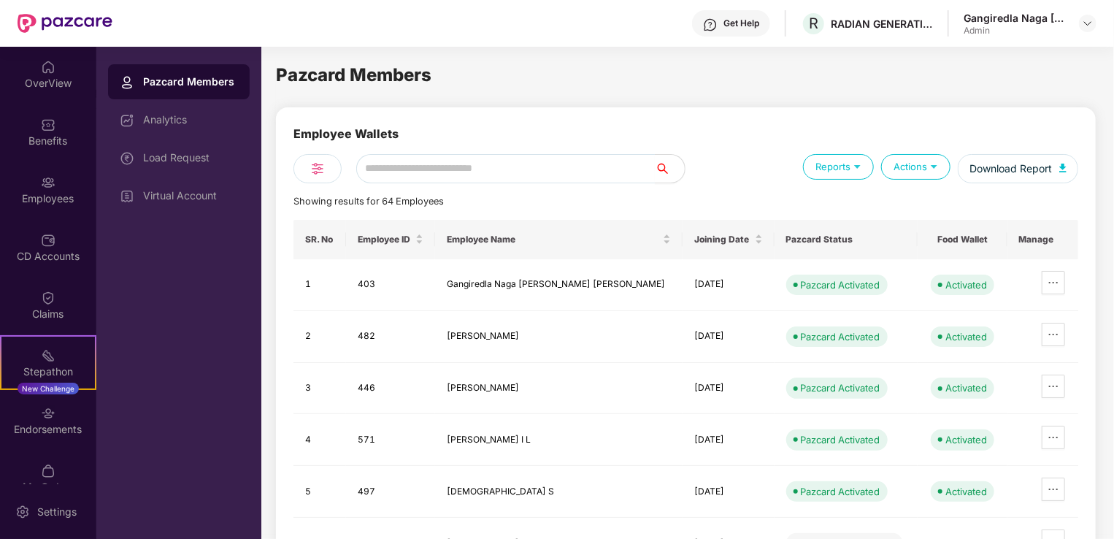
click at [893, 168] on div "Actions" at bounding box center [915, 167] width 69 height 26
click at [909, 169] on div "Actions" at bounding box center [915, 167] width 69 height 26
click at [926, 174] on div "Actions" at bounding box center [915, 167] width 69 height 26
click at [926, 166] on div "Actions" at bounding box center [915, 167] width 69 height 26
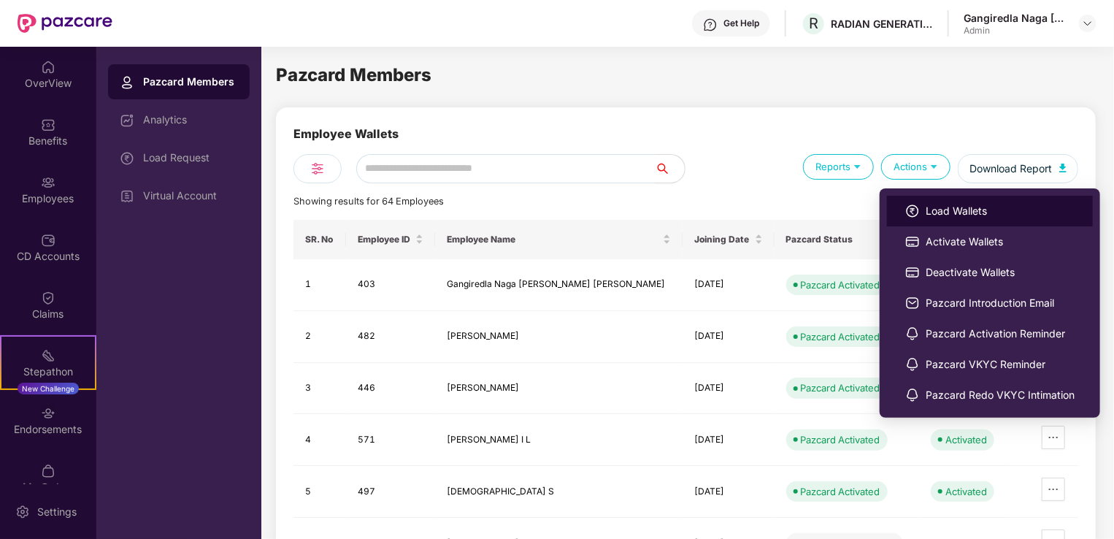
click at [933, 218] on span "Load Wallets" at bounding box center [999, 211] width 149 height 16
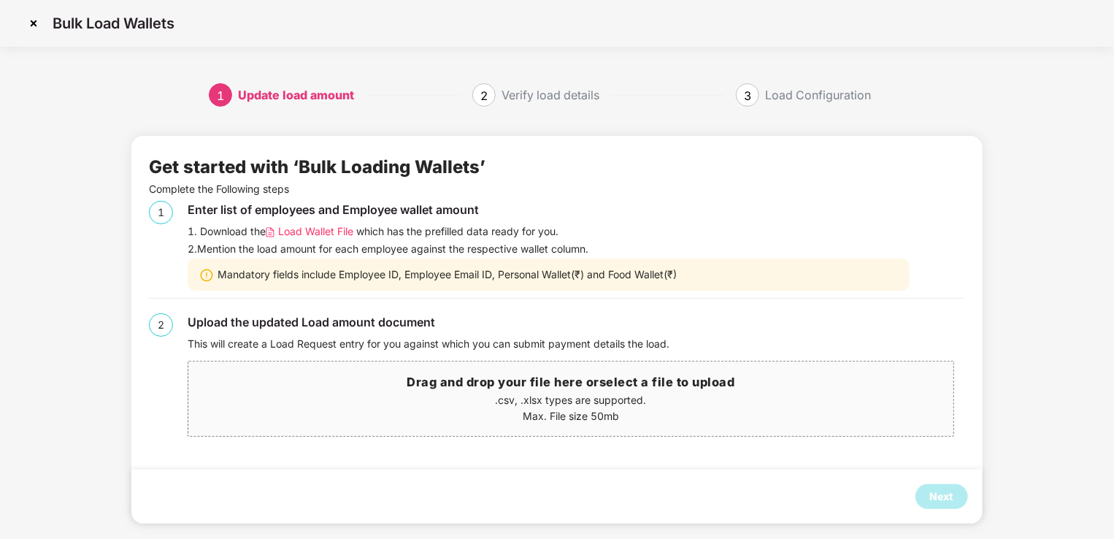
click at [313, 234] on span "Load Wallet File" at bounding box center [315, 231] width 75 height 16
click at [31, 19] on img at bounding box center [33, 23] width 23 height 23
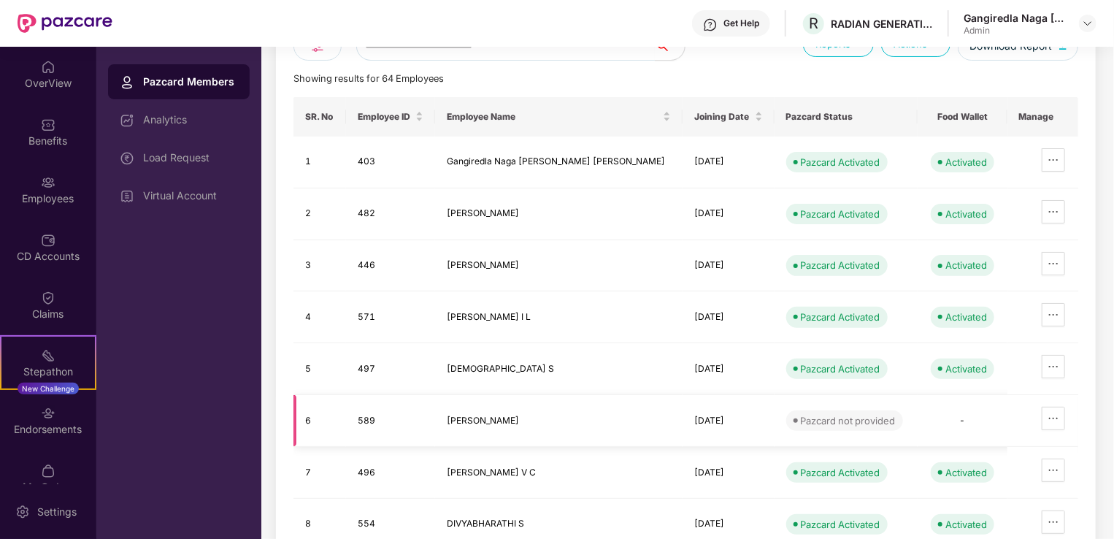
scroll to position [146, 0]
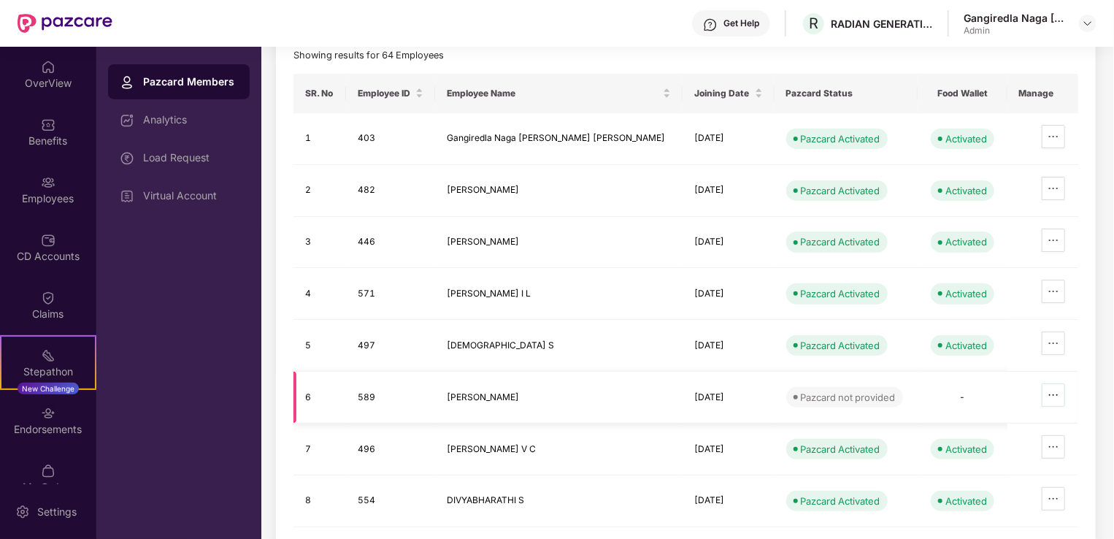
click at [1047, 390] on icon "ellipsis" at bounding box center [1053, 395] width 12 height 12
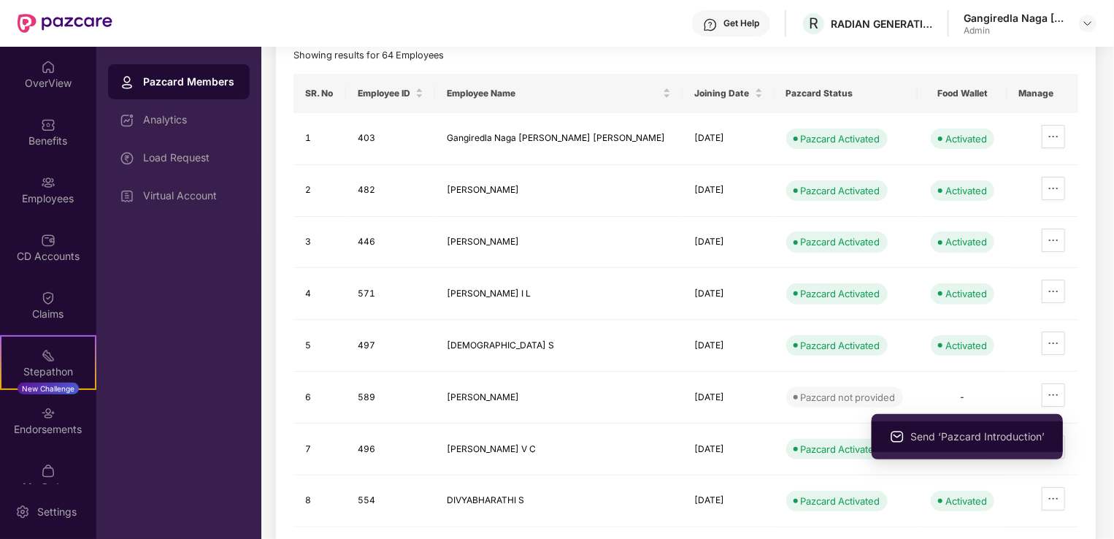
click at [992, 436] on span "Send ‘Pazcard Introduction’" at bounding box center [977, 436] width 134 height 16
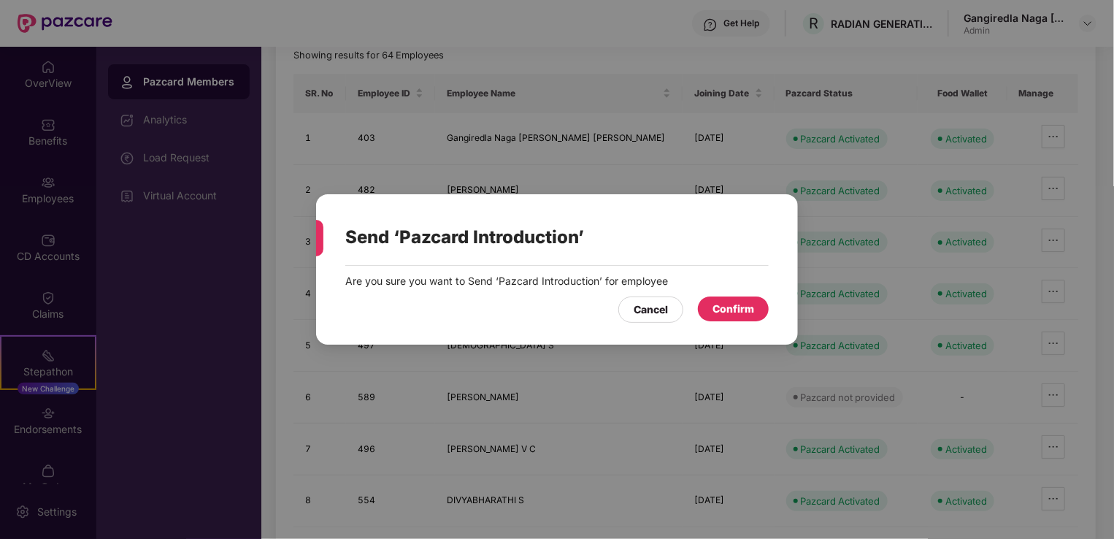
click at [720, 311] on div "Confirm" at bounding box center [733, 309] width 42 height 16
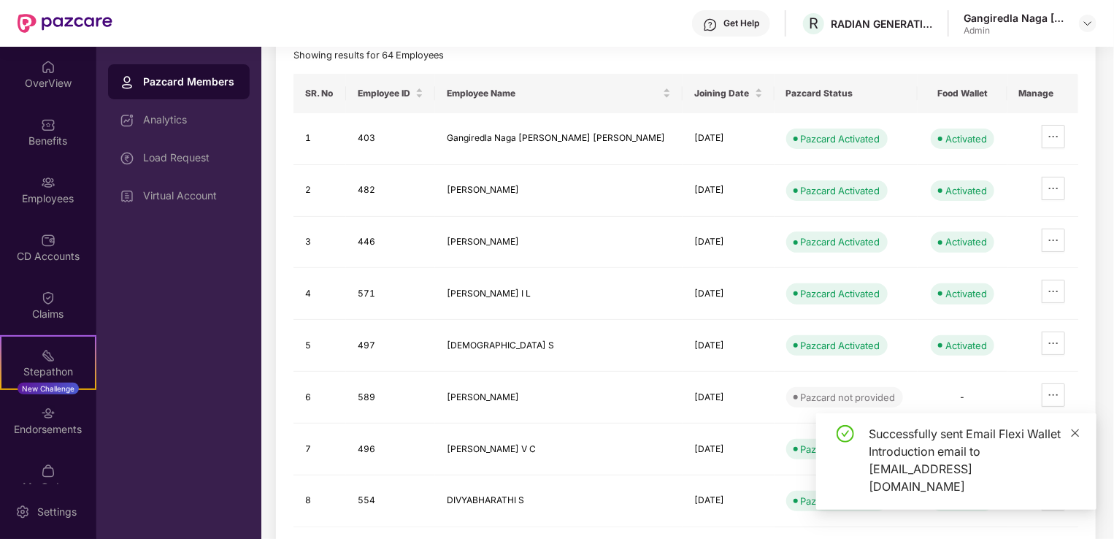
click at [1074, 438] on icon "close" at bounding box center [1075, 433] width 10 height 10
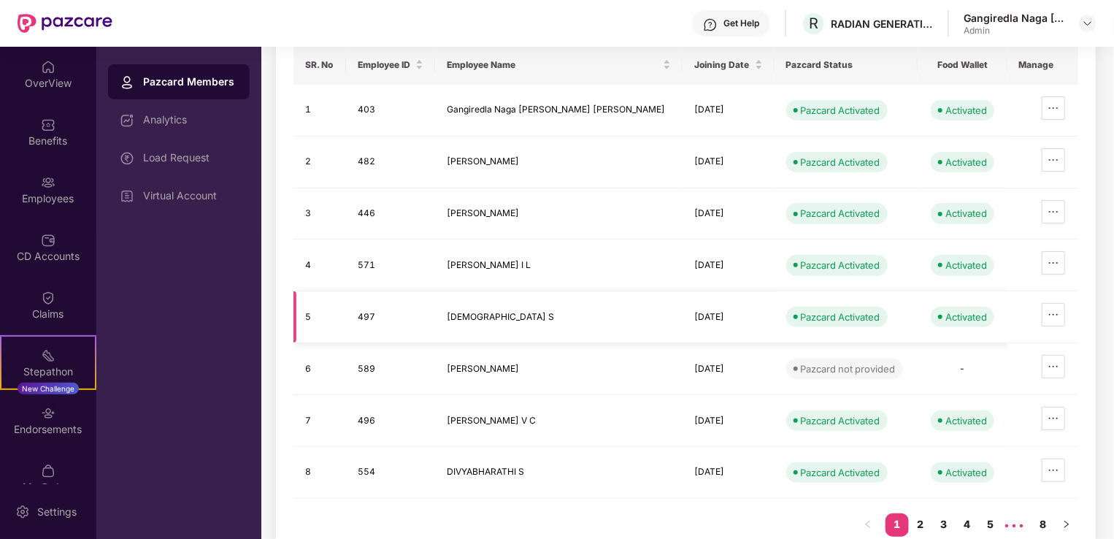
scroll to position [198, 0]
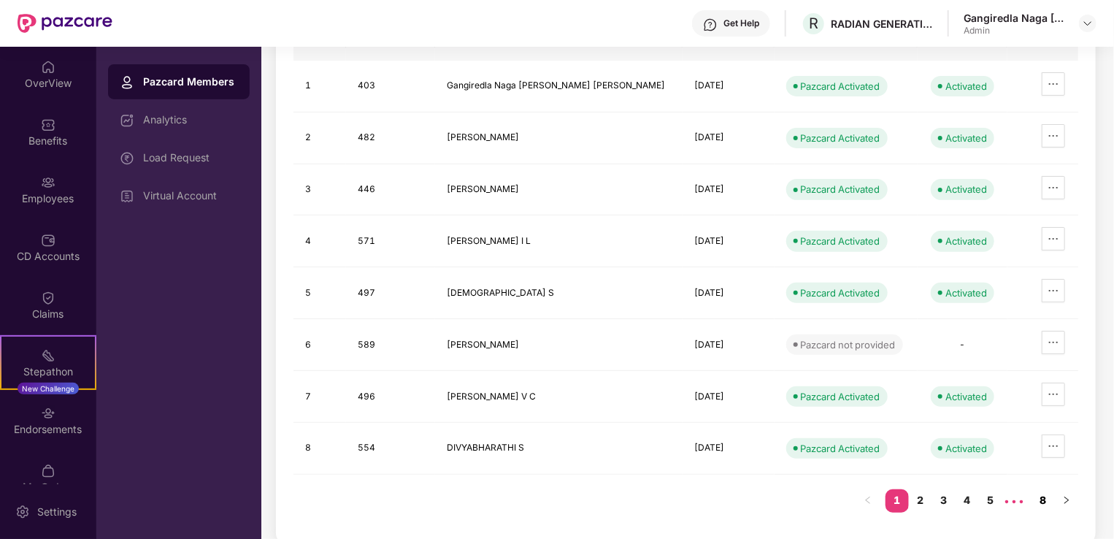
click at [1050, 493] on link "8" at bounding box center [1042, 500] width 23 height 22
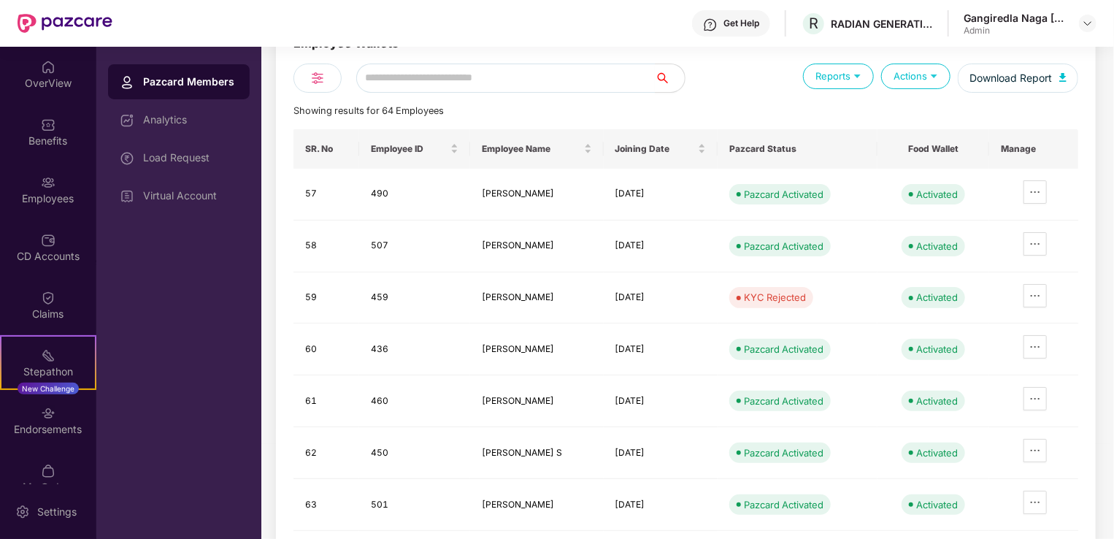
scroll to position [0, 0]
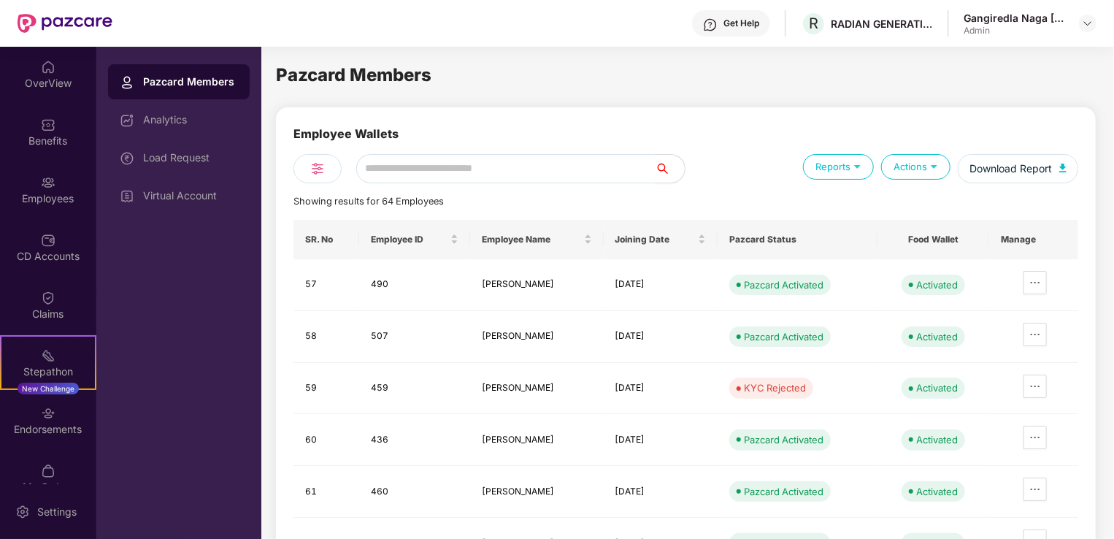
click at [435, 176] on input "text" at bounding box center [505, 168] width 299 height 29
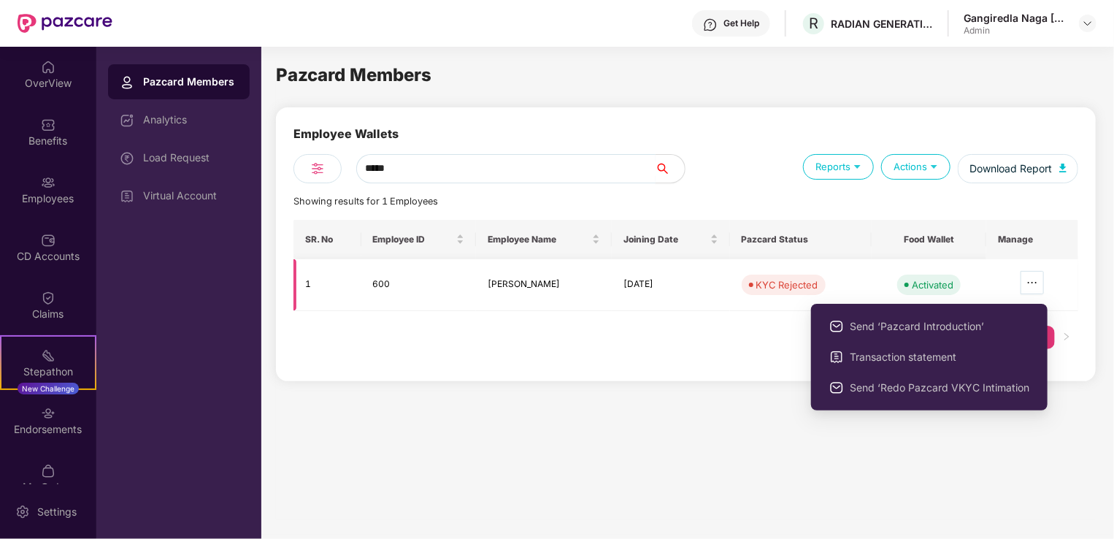
type input "*****"
click at [1030, 285] on icon "ellipsis" at bounding box center [1032, 283] width 12 height 12
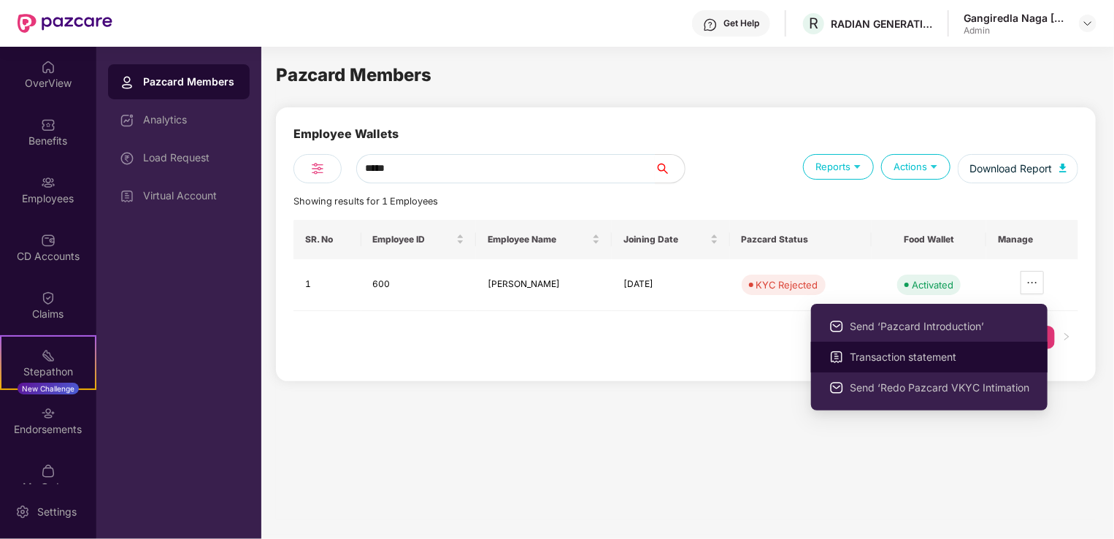
click at [925, 360] on span "Transaction statement" at bounding box center [939, 357] width 180 height 16
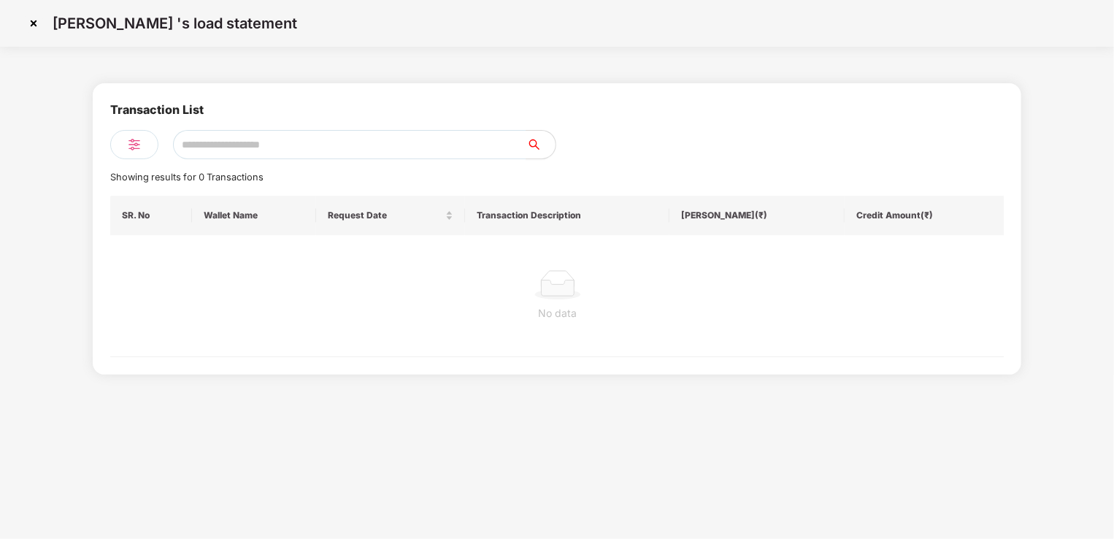
click at [39, 25] on img at bounding box center [33, 23] width 23 height 23
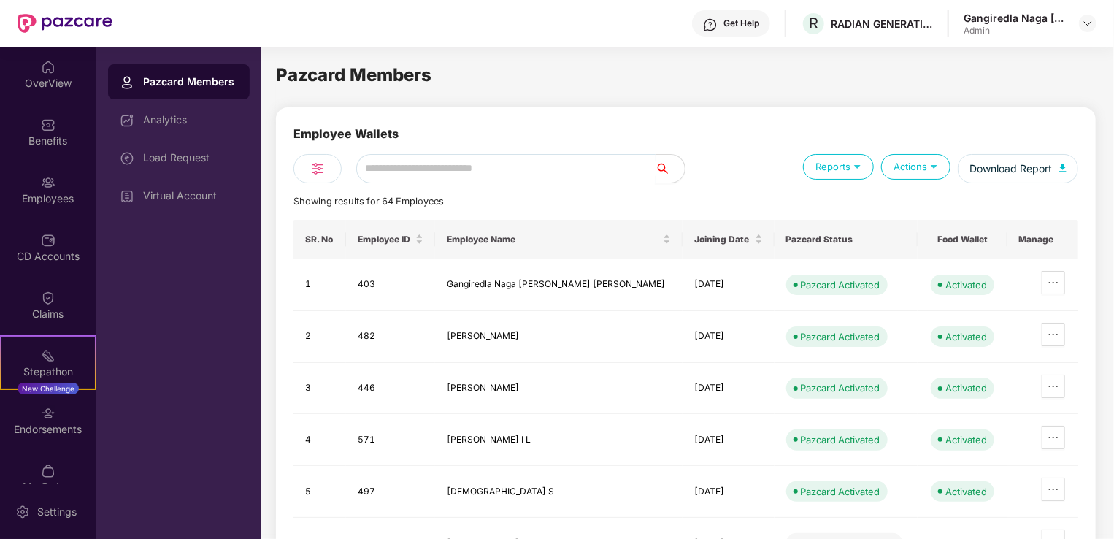
click at [530, 170] on input "text" at bounding box center [505, 168] width 299 height 29
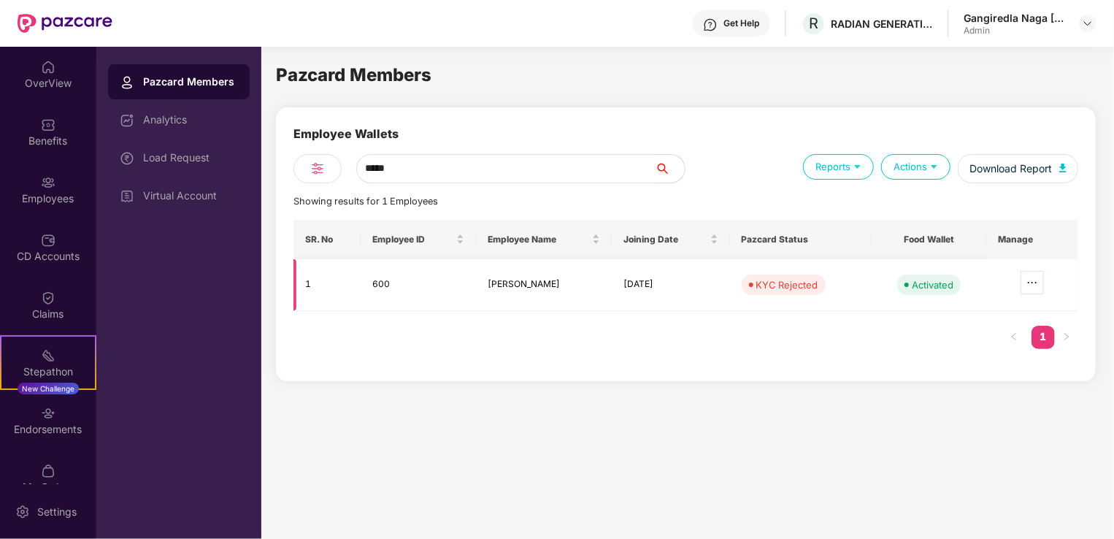
type input "*****"
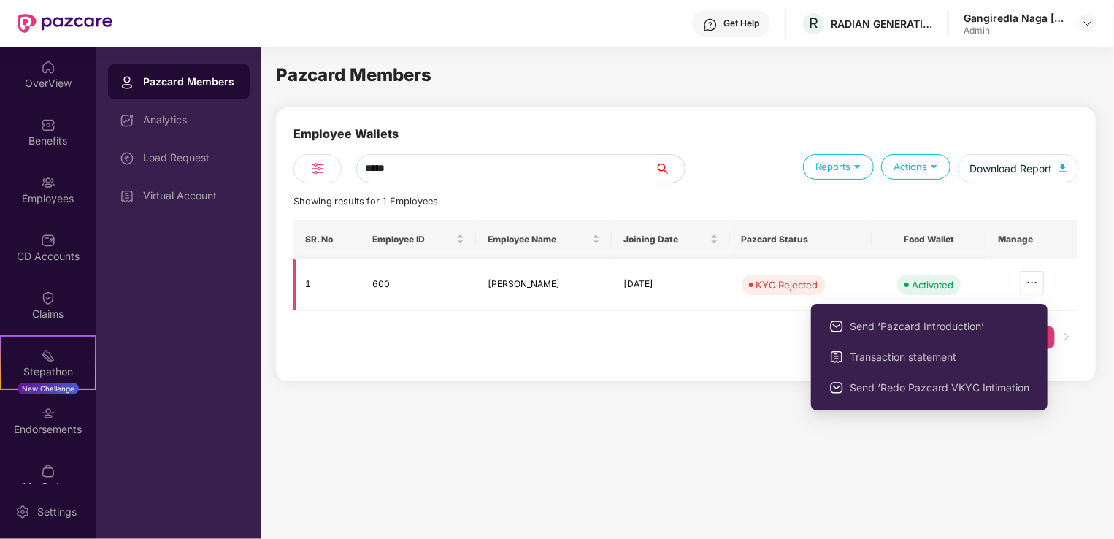
click at [1038, 279] on icon "ellipsis" at bounding box center [1032, 283] width 12 height 12
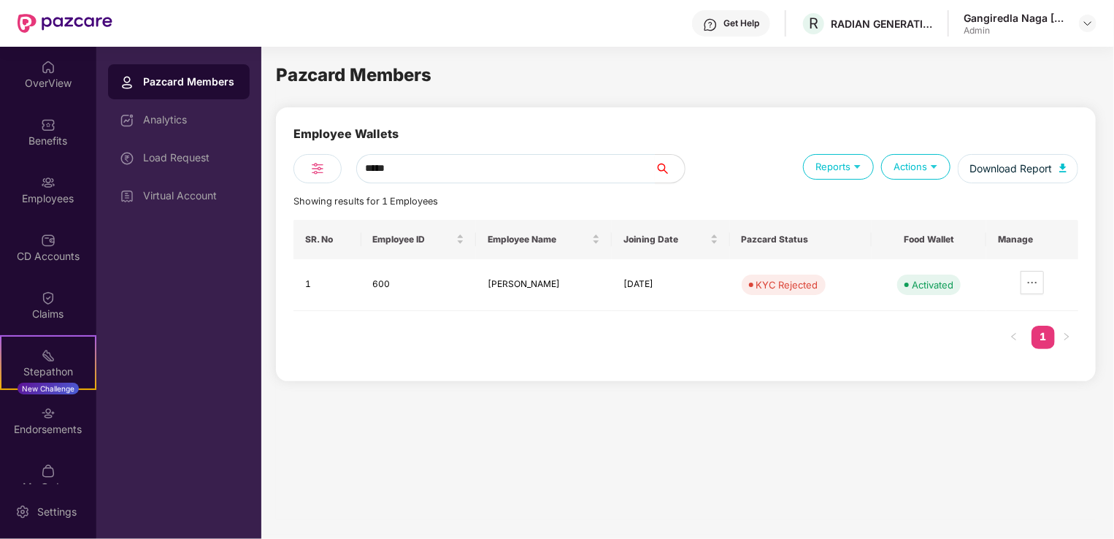
click at [200, 85] on div "Pazcard Members" at bounding box center [190, 81] width 95 height 15
click at [555, 169] on input "*****" at bounding box center [505, 168] width 299 height 29
drag, startPoint x: 489, startPoint y: 166, endPoint x: 254, endPoint y: 150, distance: 235.5
click at [254, 150] on div "OverView Benefits Employees CD Accounts Claims Stepathon New Challenge Endorsem…" at bounding box center [557, 293] width 1114 height 492
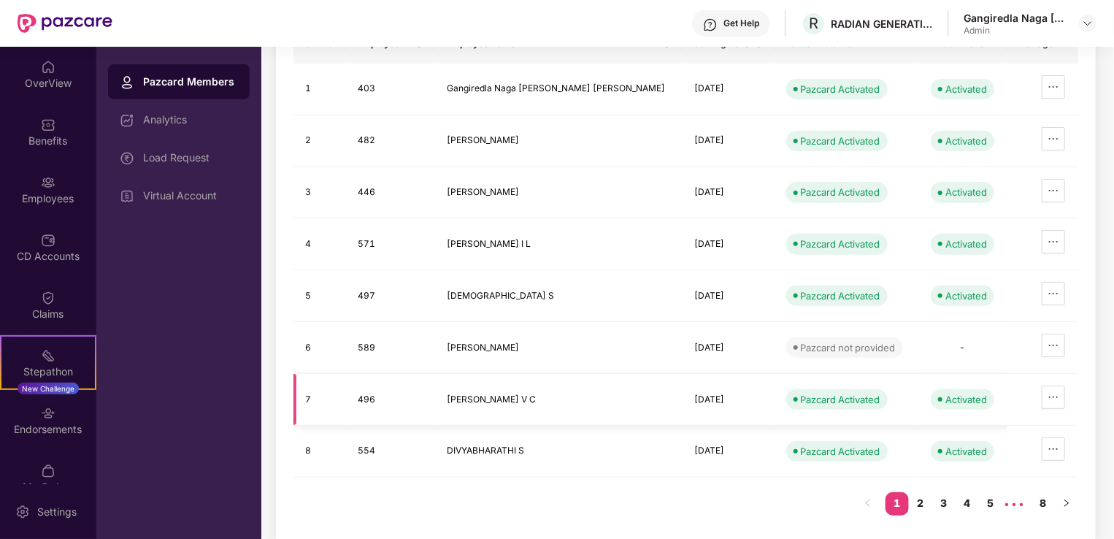
scroll to position [198, 0]
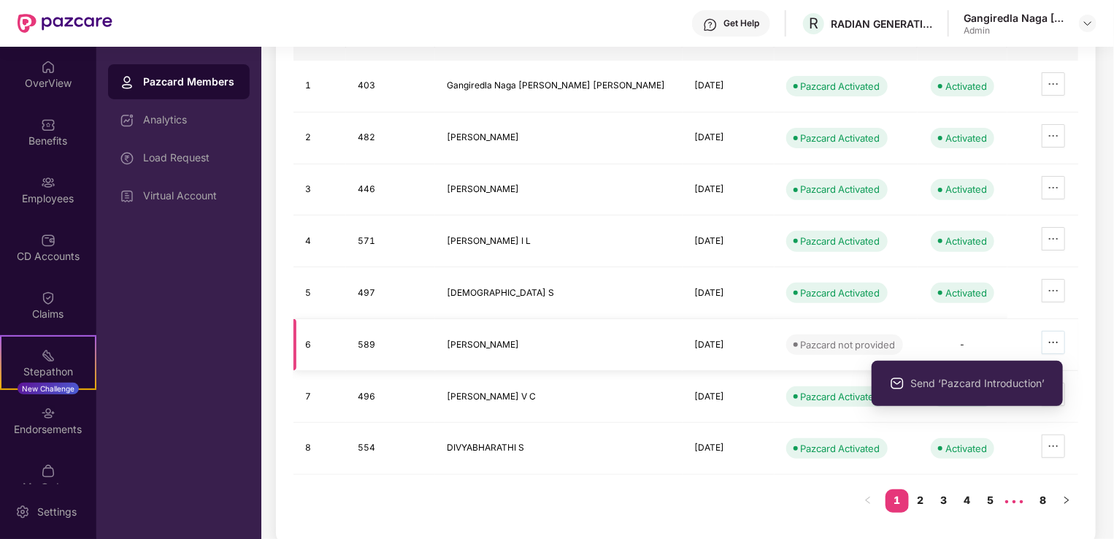
click at [1054, 332] on button "button" at bounding box center [1052, 342] width 23 height 23
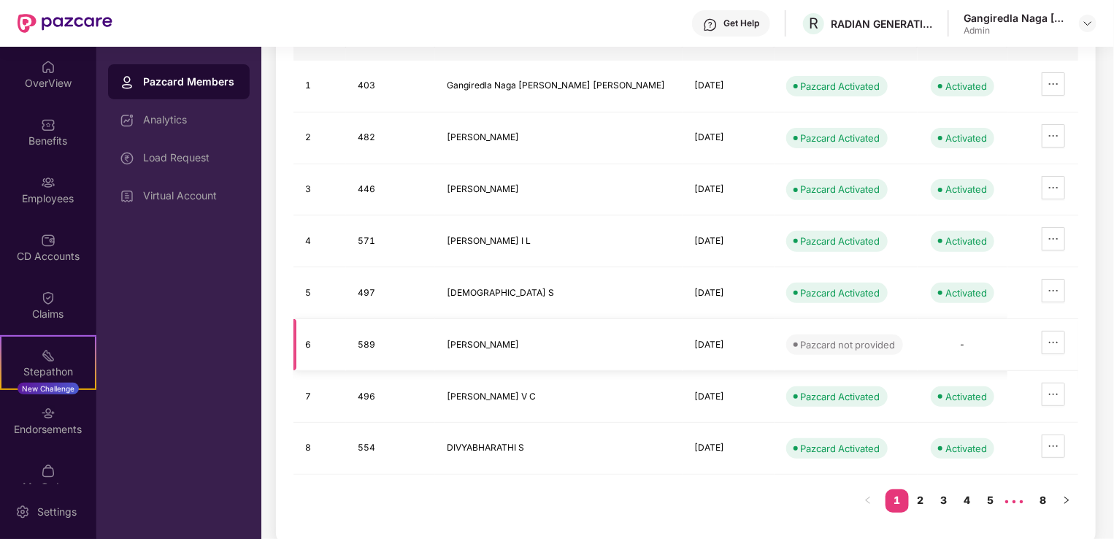
click at [1074, 325] on td at bounding box center [1042, 345] width 71 height 52
